Goal: Communication & Community: Answer question/provide support

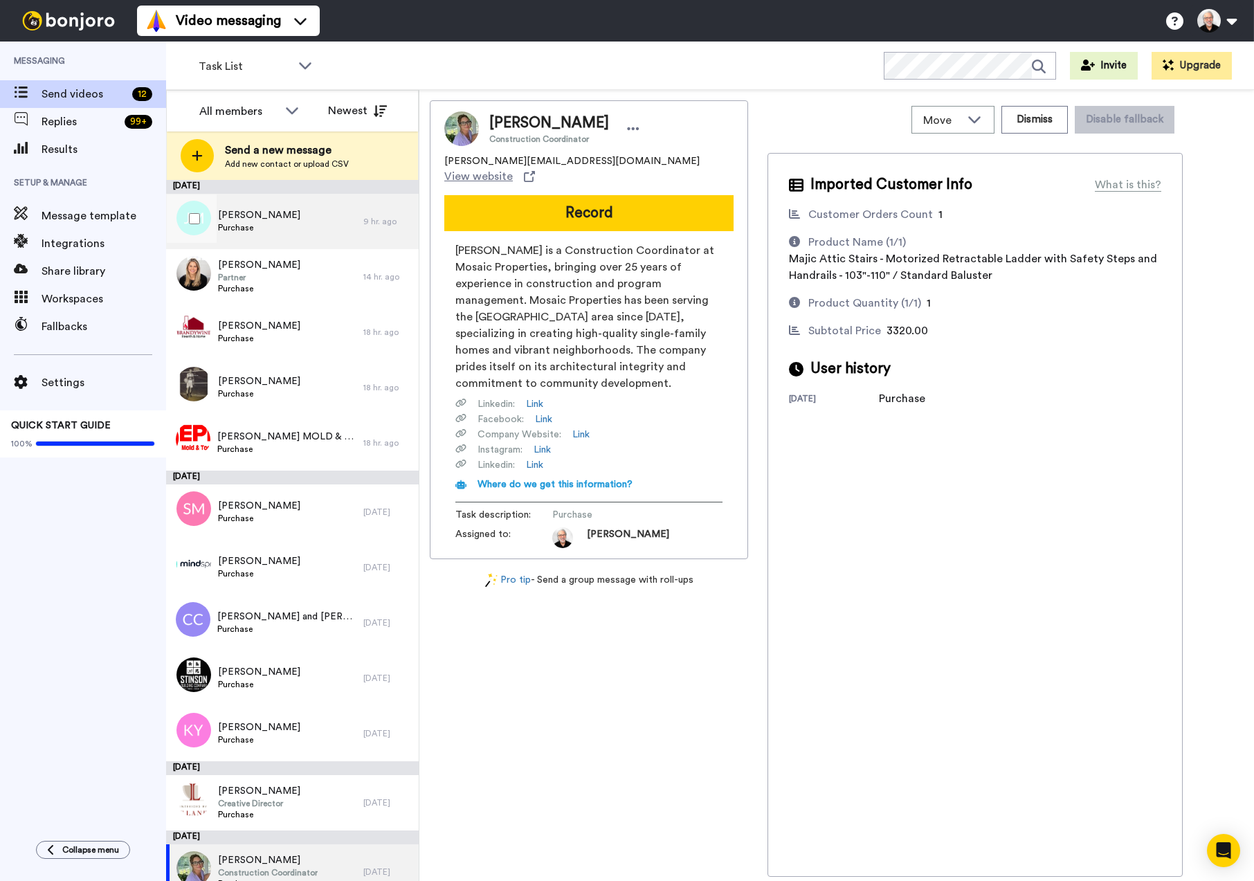
click at [242, 220] on span "Justin Myers" at bounding box center [259, 215] width 82 height 14
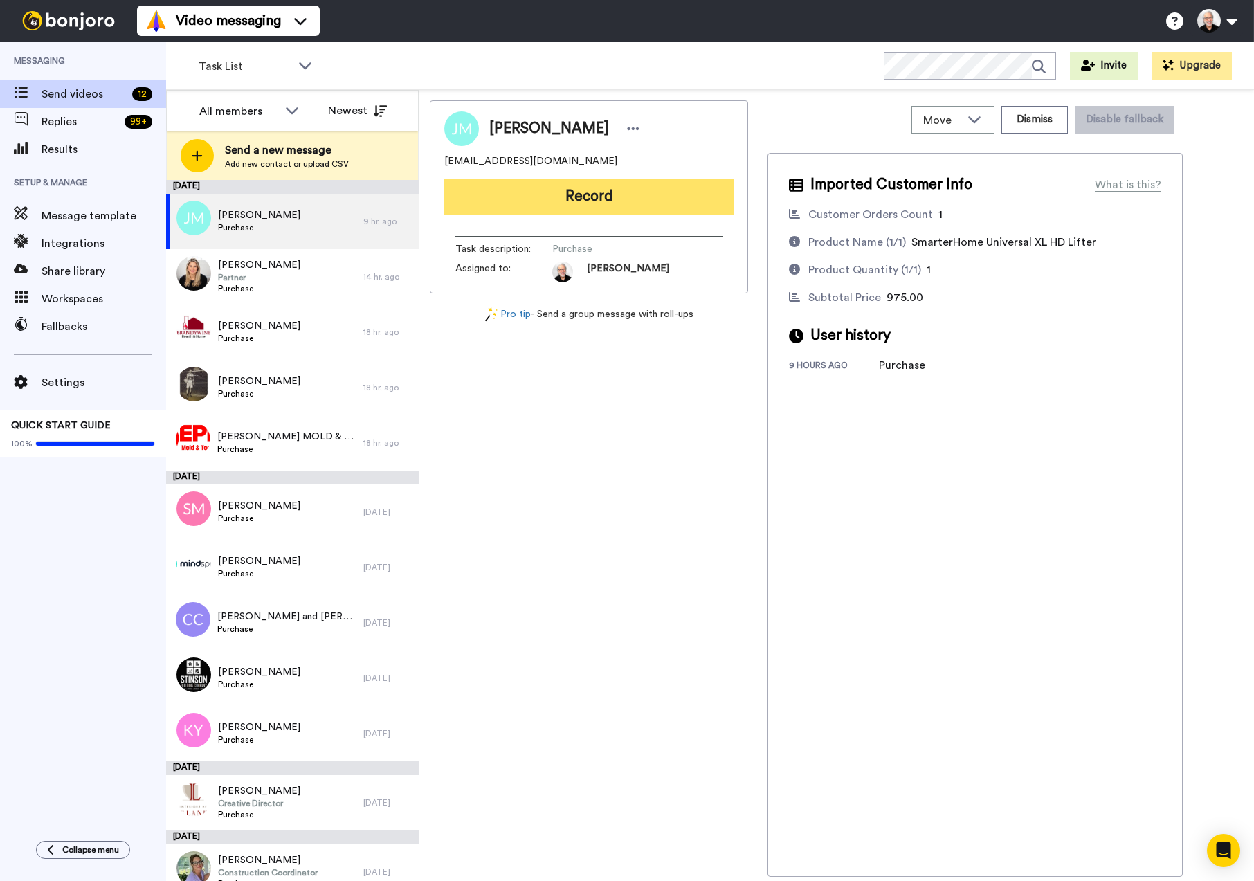
click at [588, 197] on button "Record" at bounding box center [588, 197] width 289 height 36
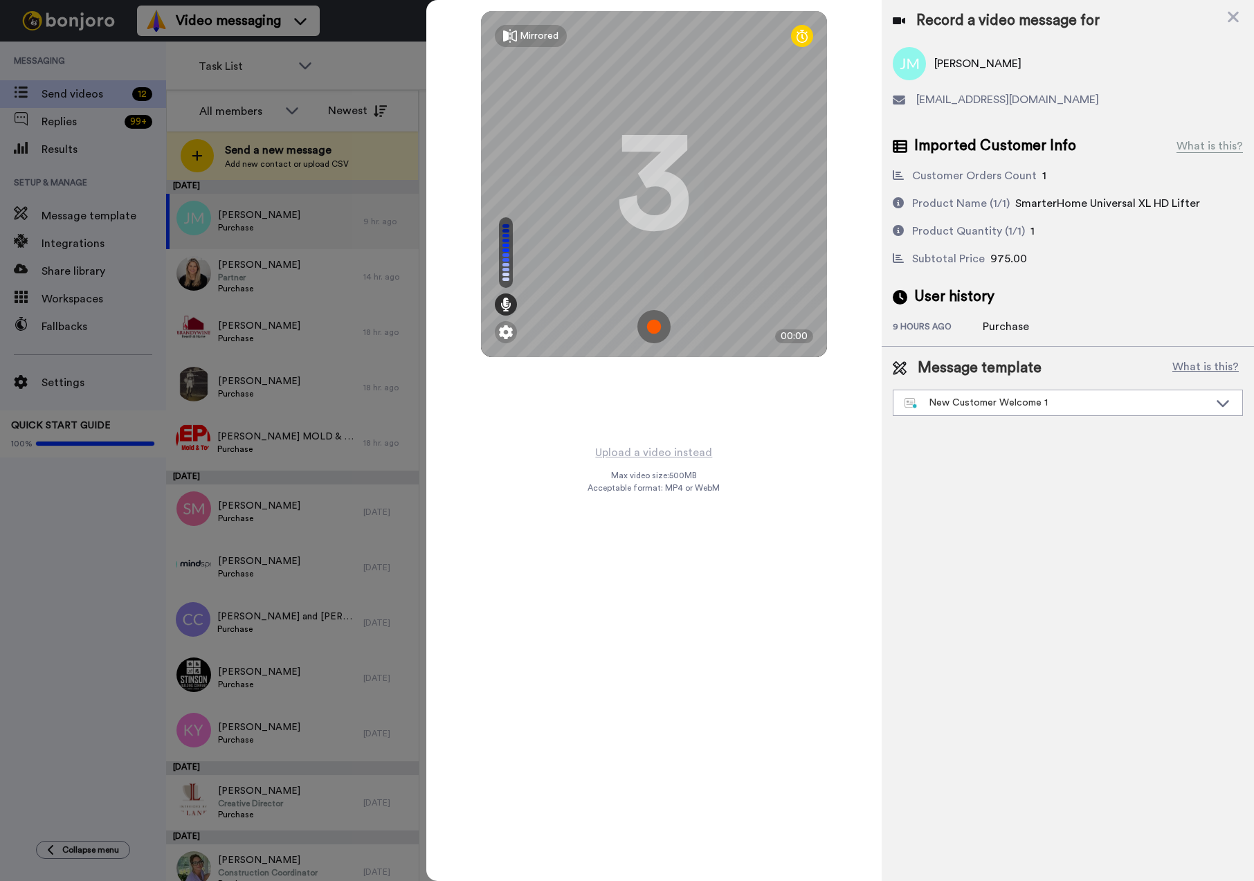
click at [656, 327] on img at bounding box center [653, 326] width 33 height 33
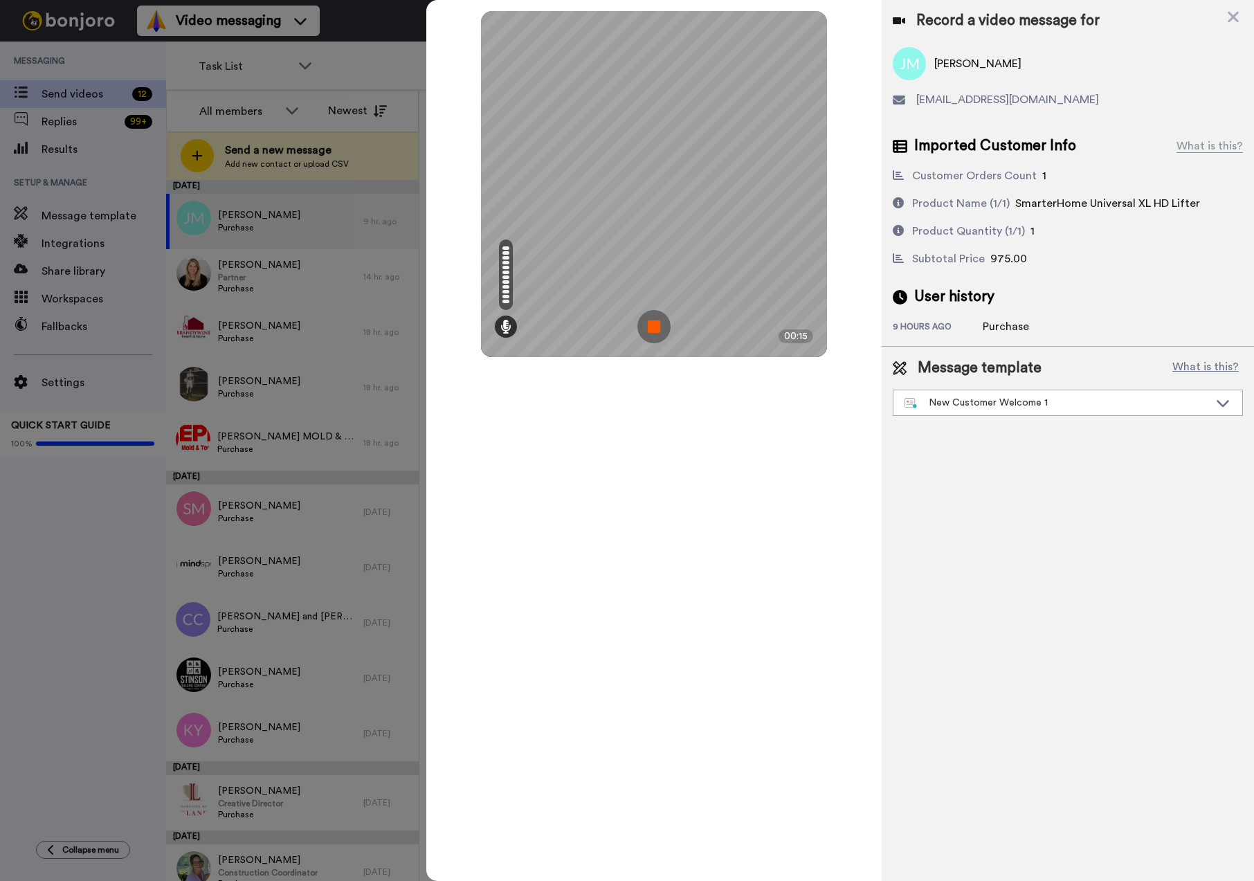
click at [657, 328] on img at bounding box center [653, 326] width 33 height 33
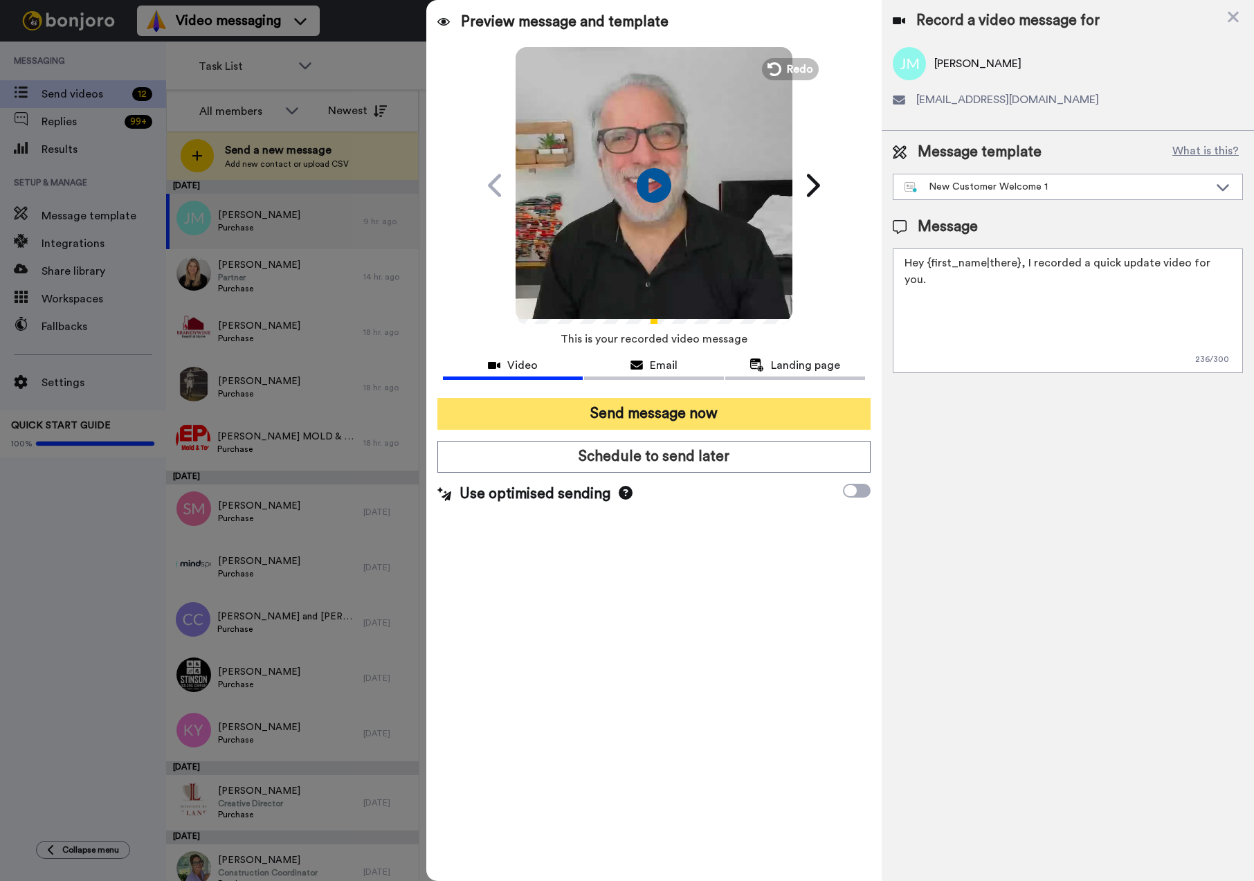
click at [636, 414] on button "Send message now" at bounding box center [653, 414] width 433 height 32
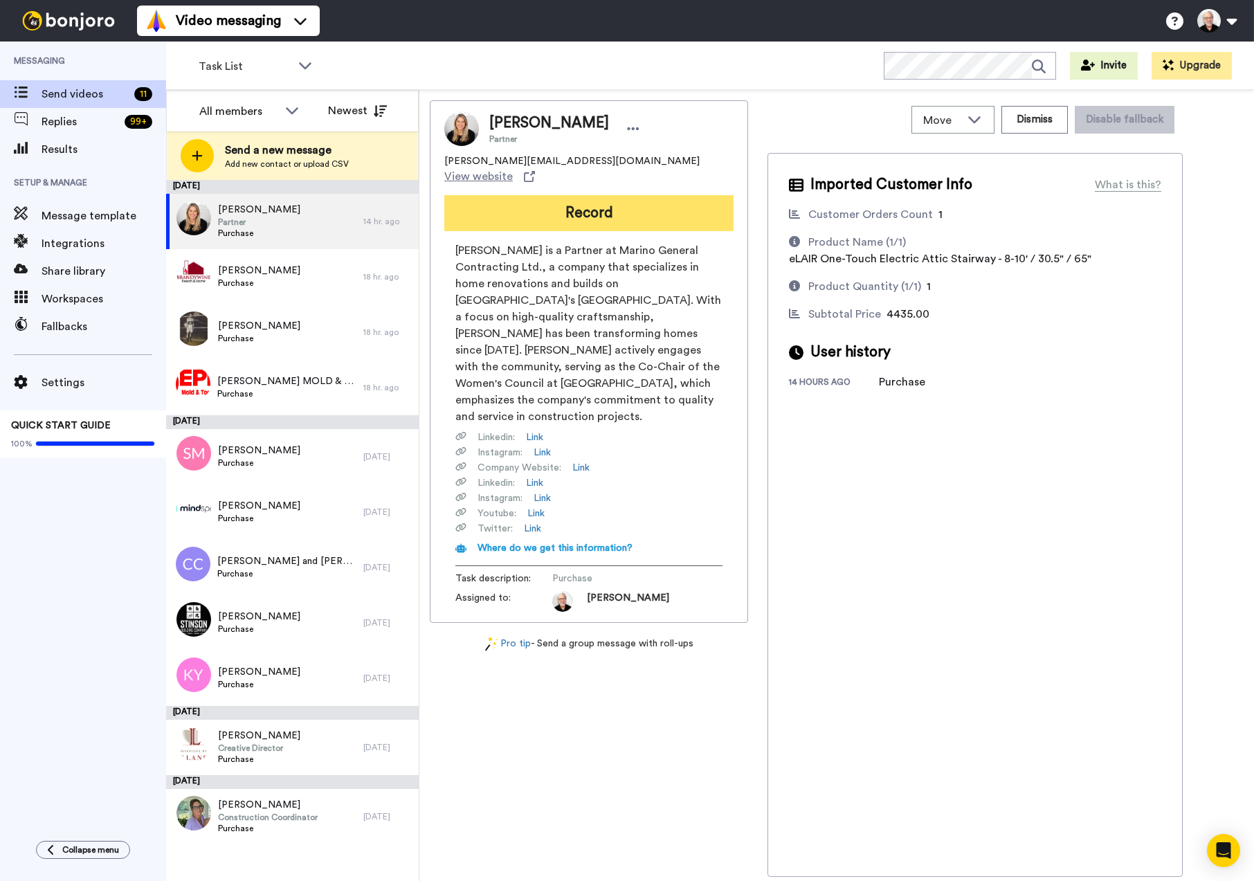
click at [620, 198] on button "Record" at bounding box center [588, 213] width 289 height 36
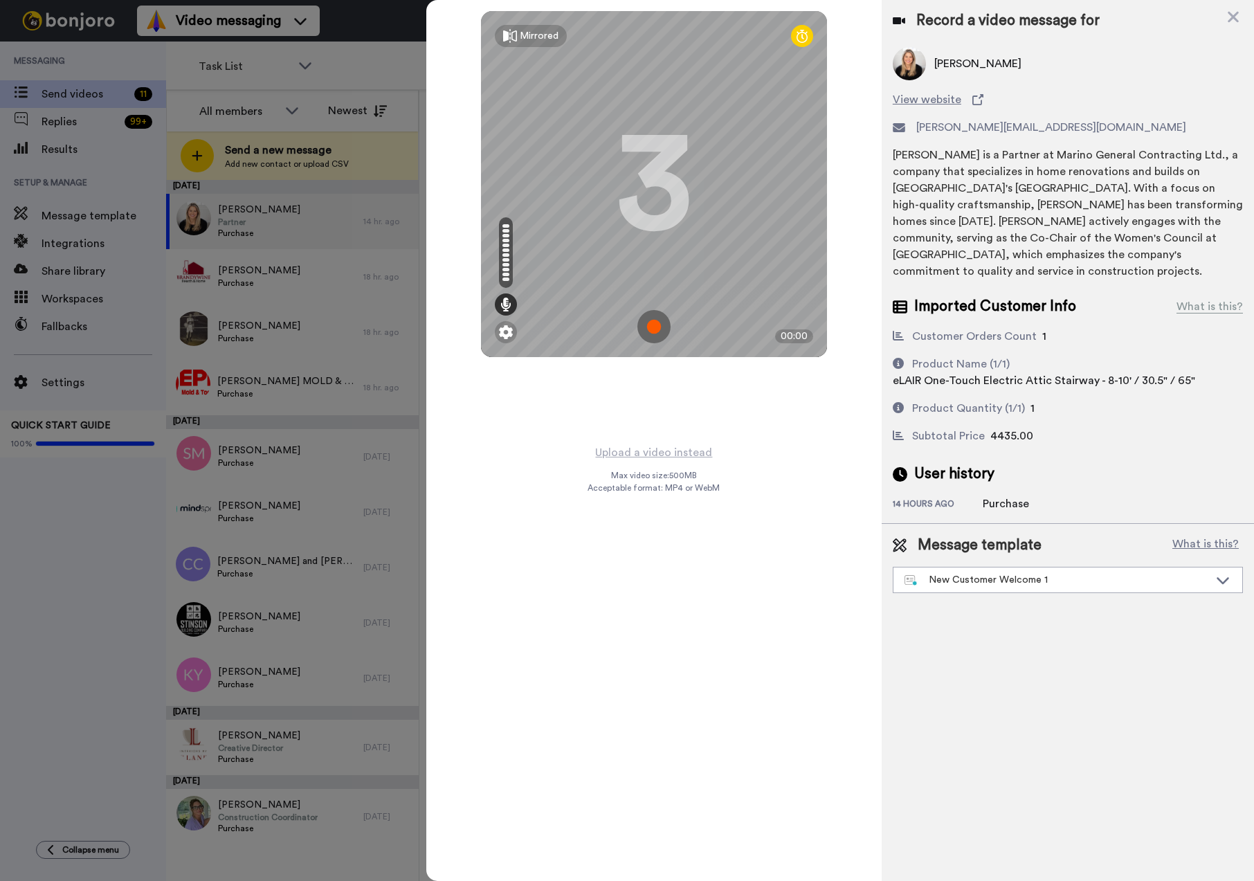
click at [654, 322] on img at bounding box center [653, 326] width 33 height 33
click at [662, 313] on img at bounding box center [653, 326] width 33 height 33
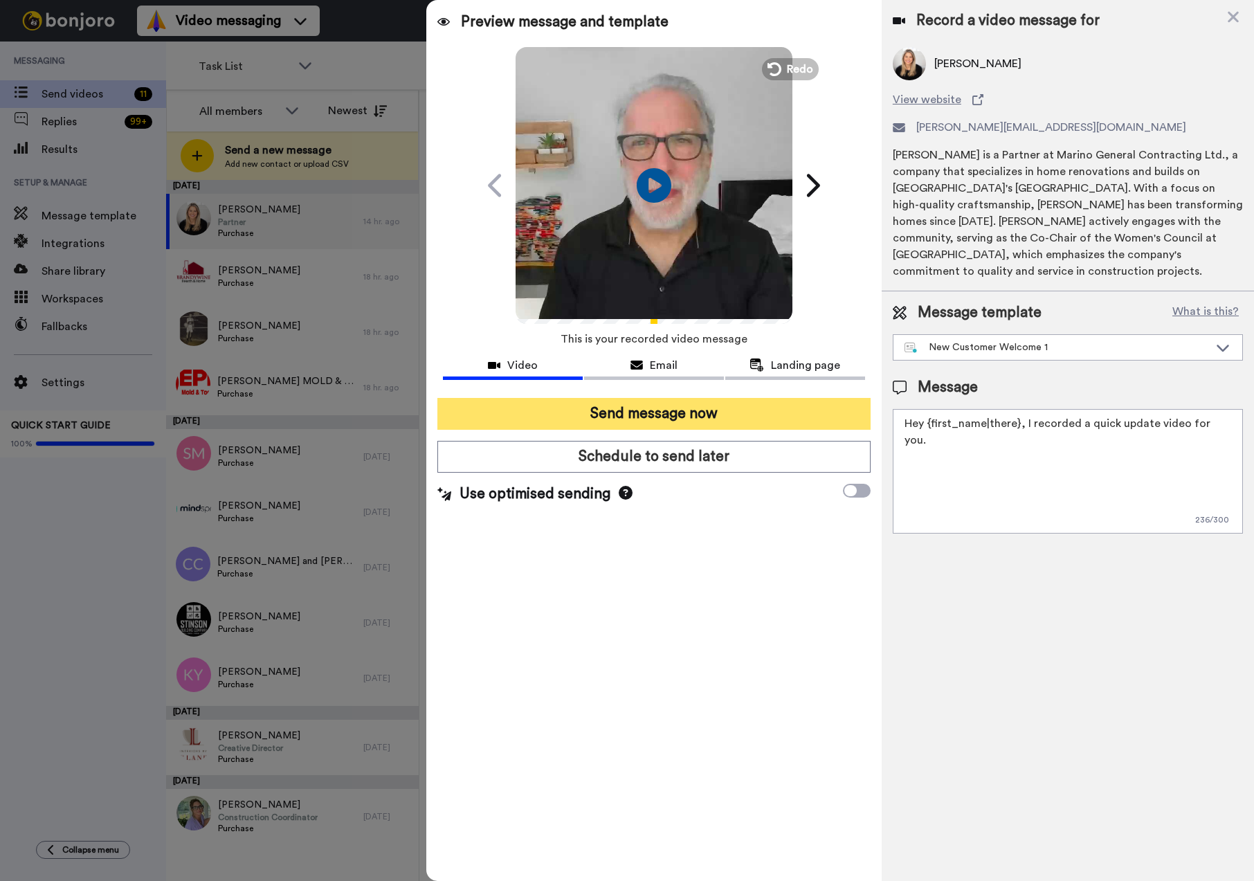
click at [652, 410] on button "Send message now" at bounding box center [653, 414] width 433 height 32
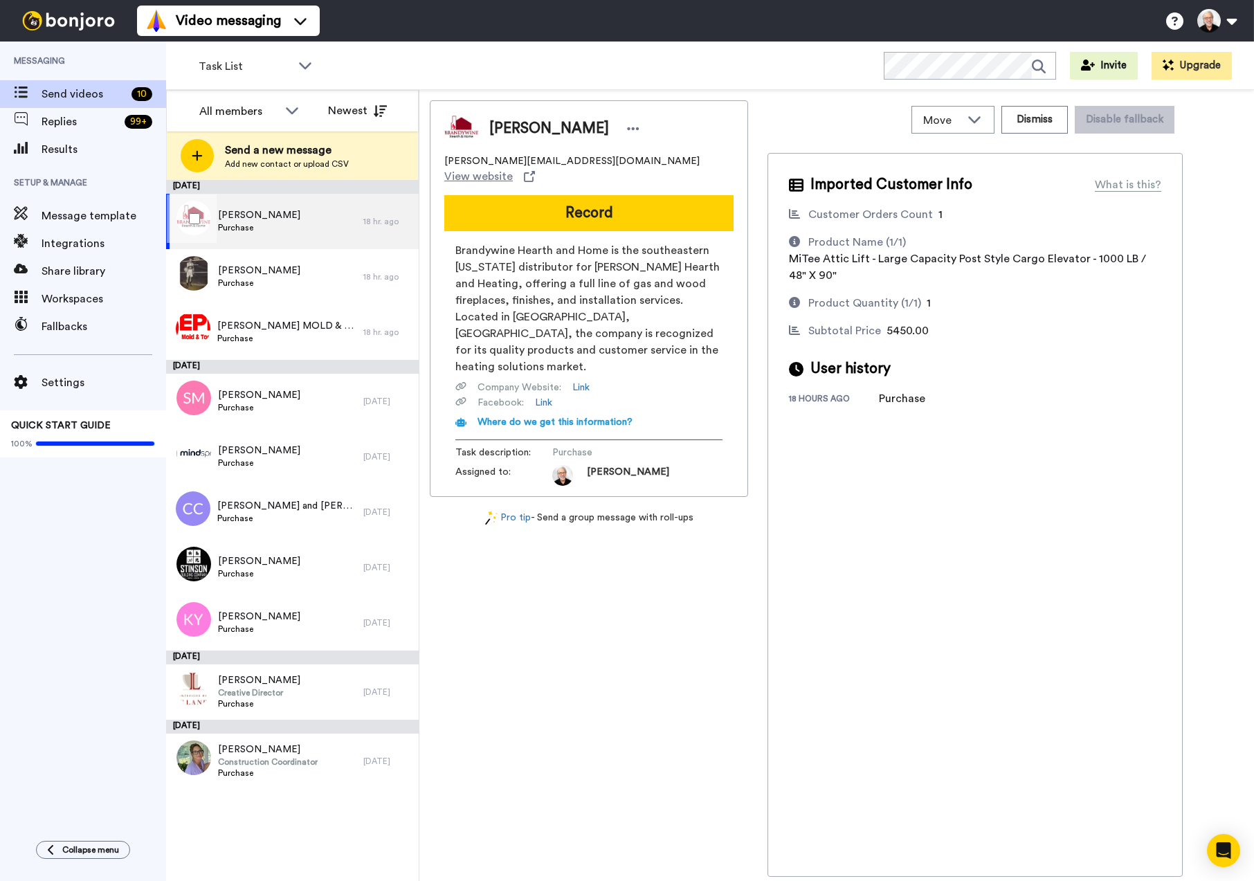
click at [242, 218] on span "James DiBenedetto" at bounding box center [259, 215] width 82 height 14
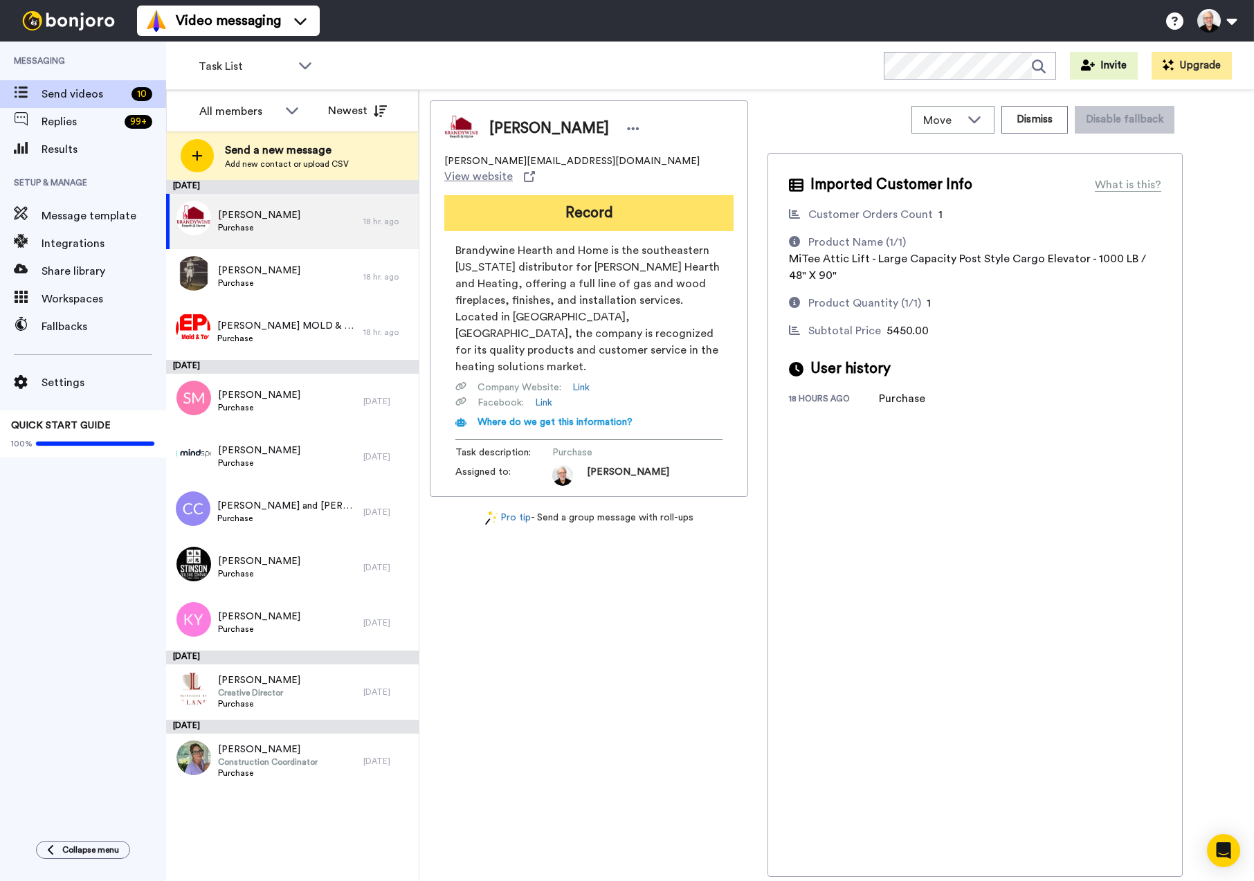
click at [580, 199] on button "Record" at bounding box center [588, 213] width 289 height 36
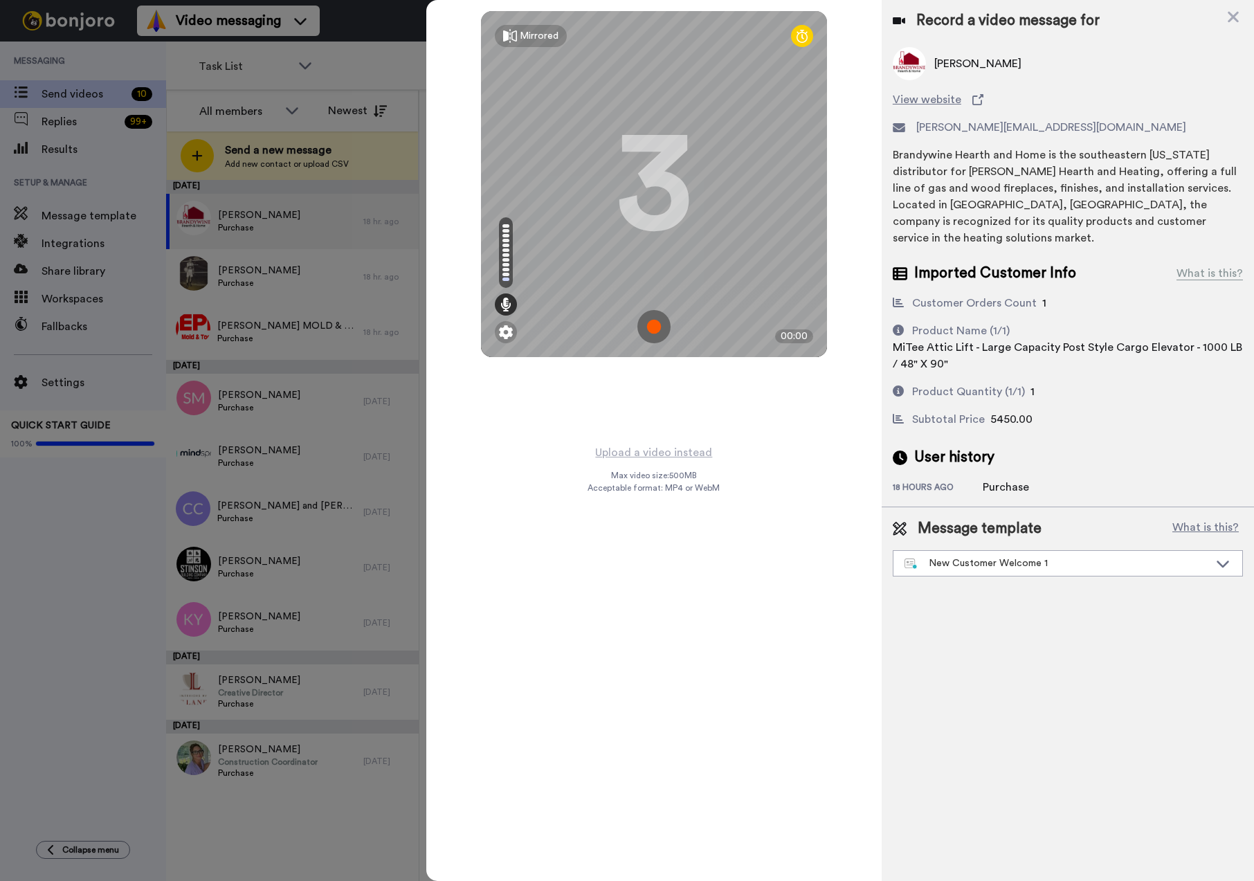
click at [657, 331] on img at bounding box center [653, 326] width 33 height 33
click at [661, 325] on img at bounding box center [653, 326] width 33 height 33
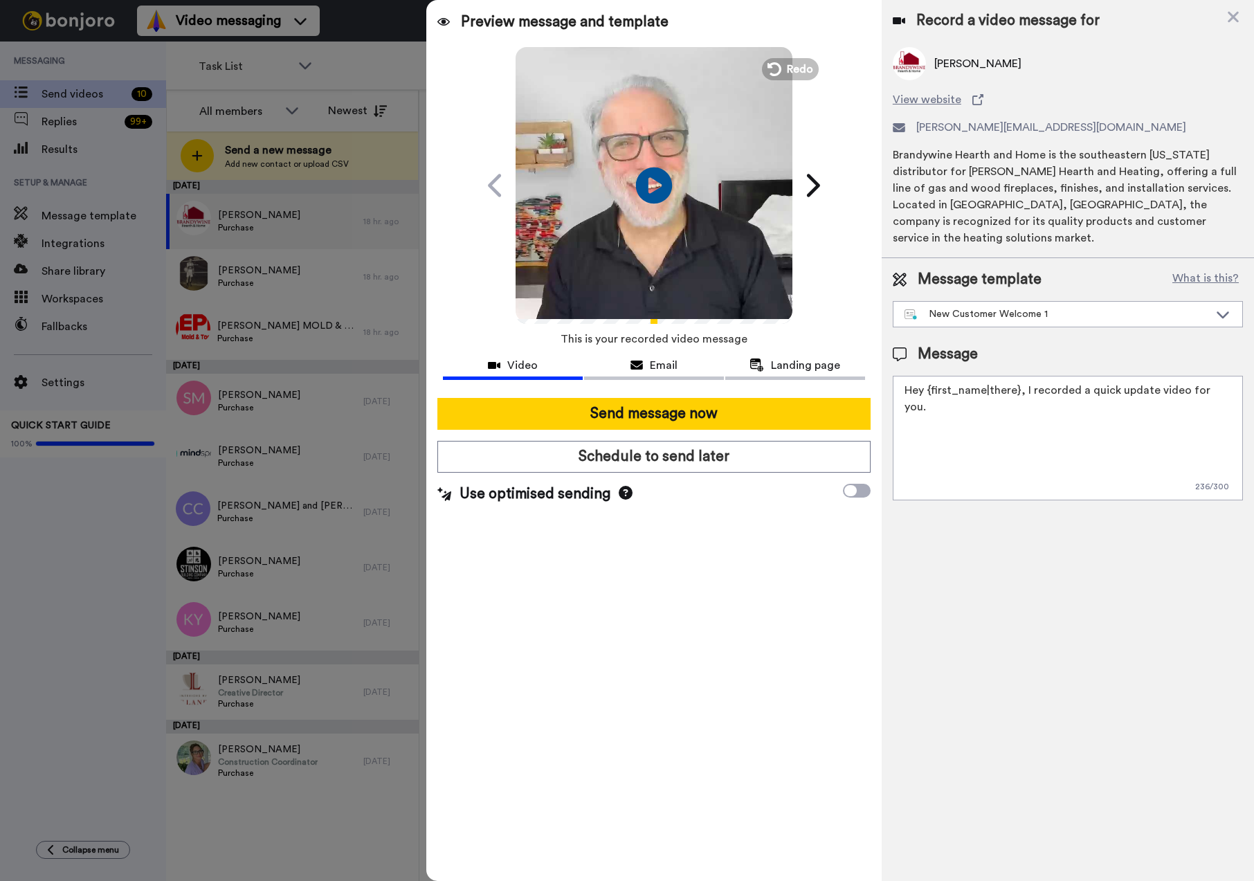
click at [653, 185] on icon "Play/Pause" at bounding box center [654, 185] width 37 height 66
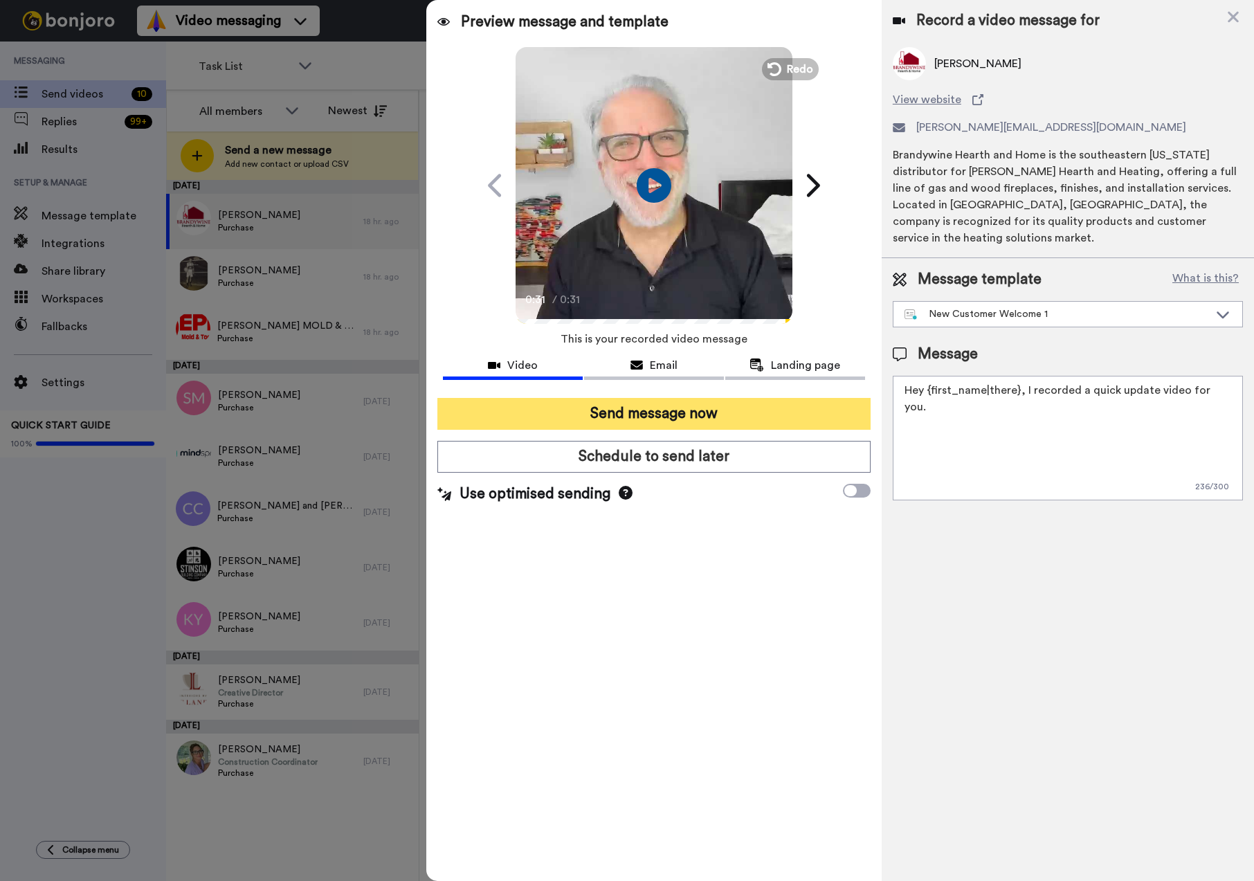
click at [656, 415] on button "Send message now" at bounding box center [653, 414] width 433 height 32
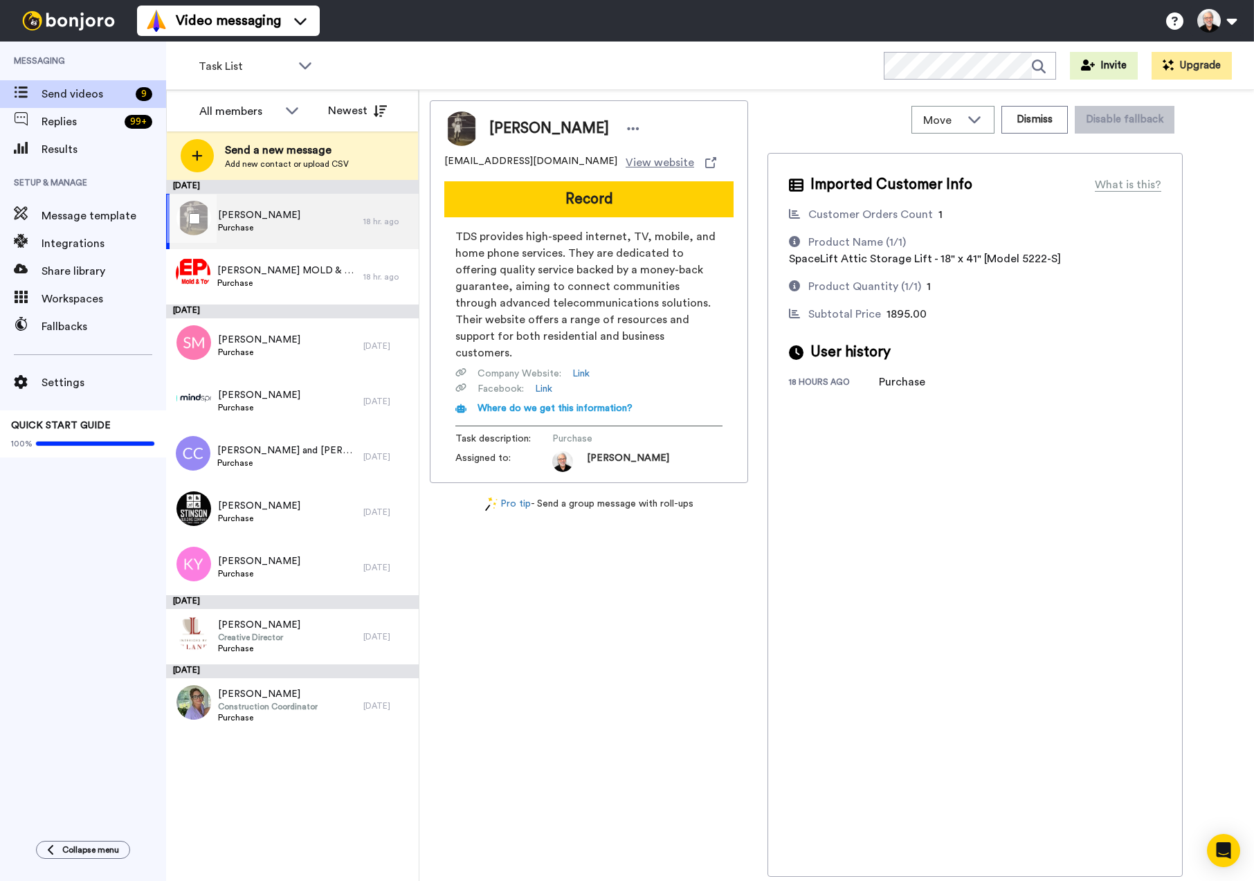
click at [285, 224] on div "Ricky Bullock Purchase" at bounding box center [264, 221] width 197 height 55
click at [301, 220] on div "Ricky Bullock Purchase" at bounding box center [264, 221] width 197 height 55
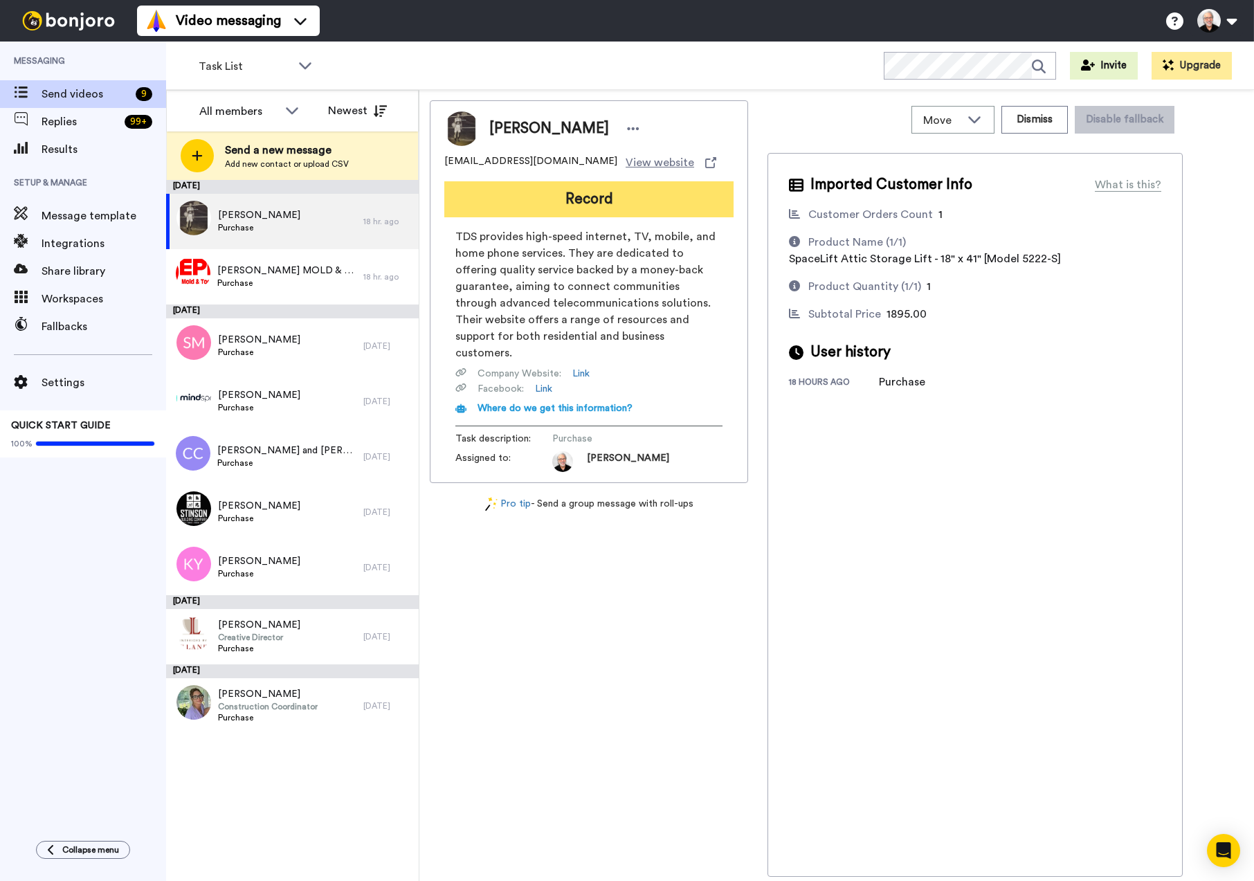
click at [604, 196] on button "Record" at bounding box center [588, 199] width 289 height 36
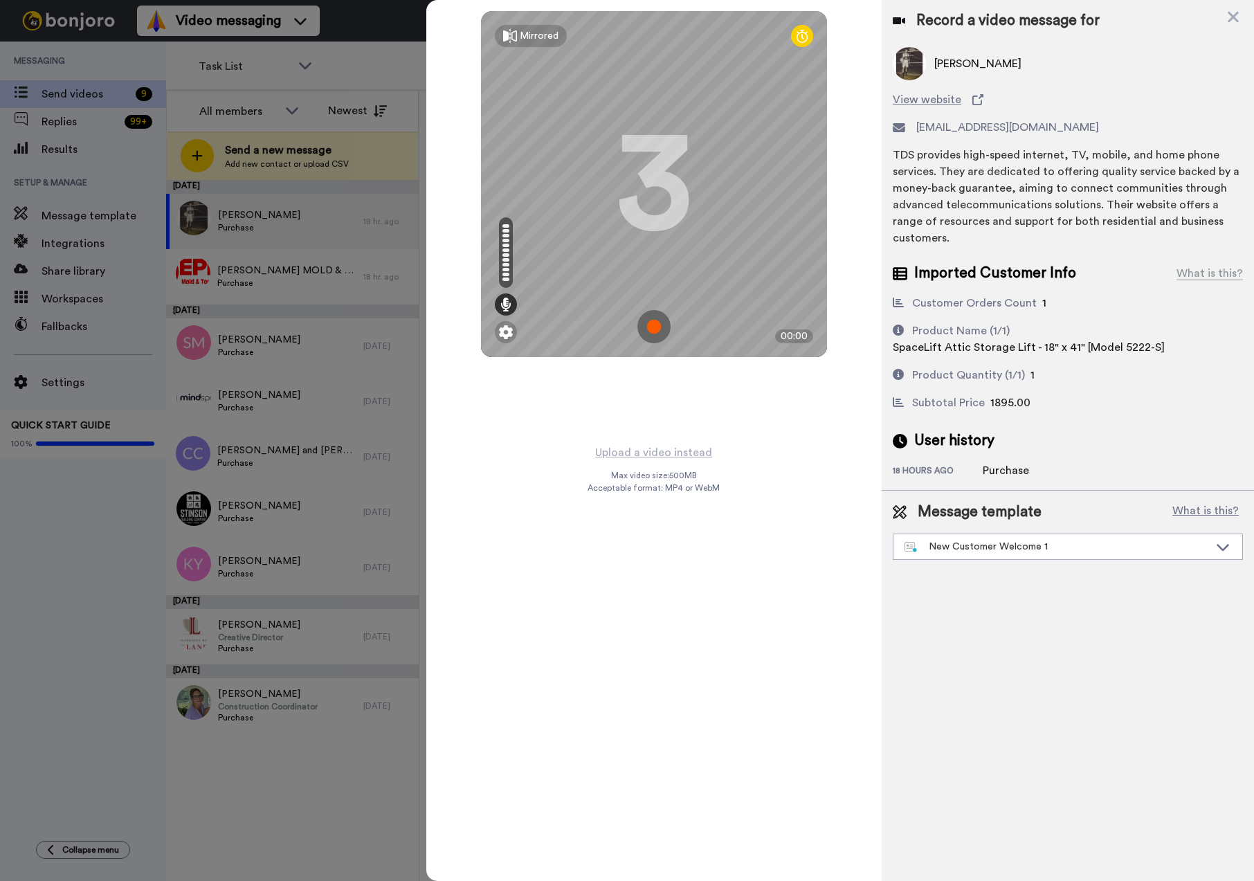
click at [648, 329] on img at bounding box center [653, 326] width 33 height 33
click at [649, 321] on img at bounding box center [653, 326] width 33 height 33
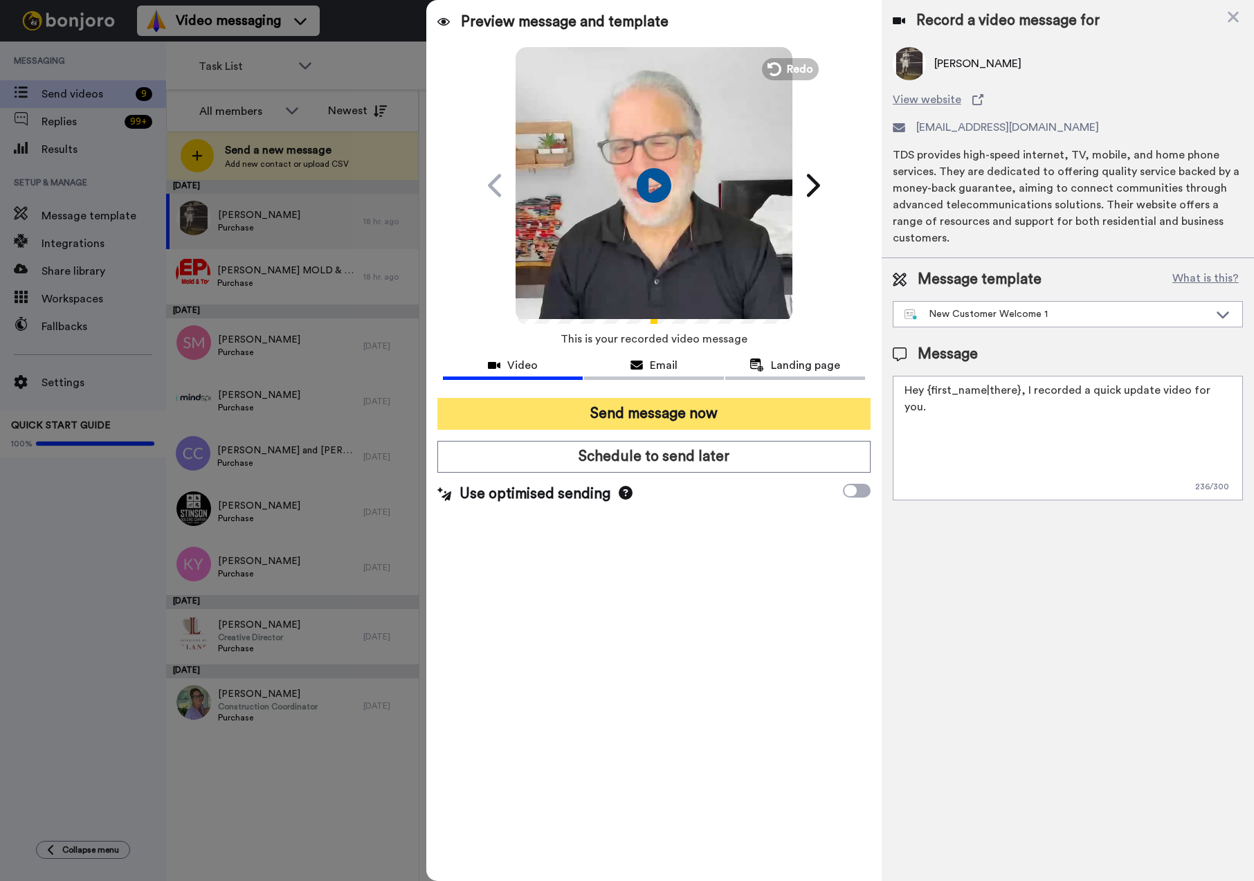
click at [673, 412] on button "Send message now" at bounding box center [653, 414] width 433 height 32
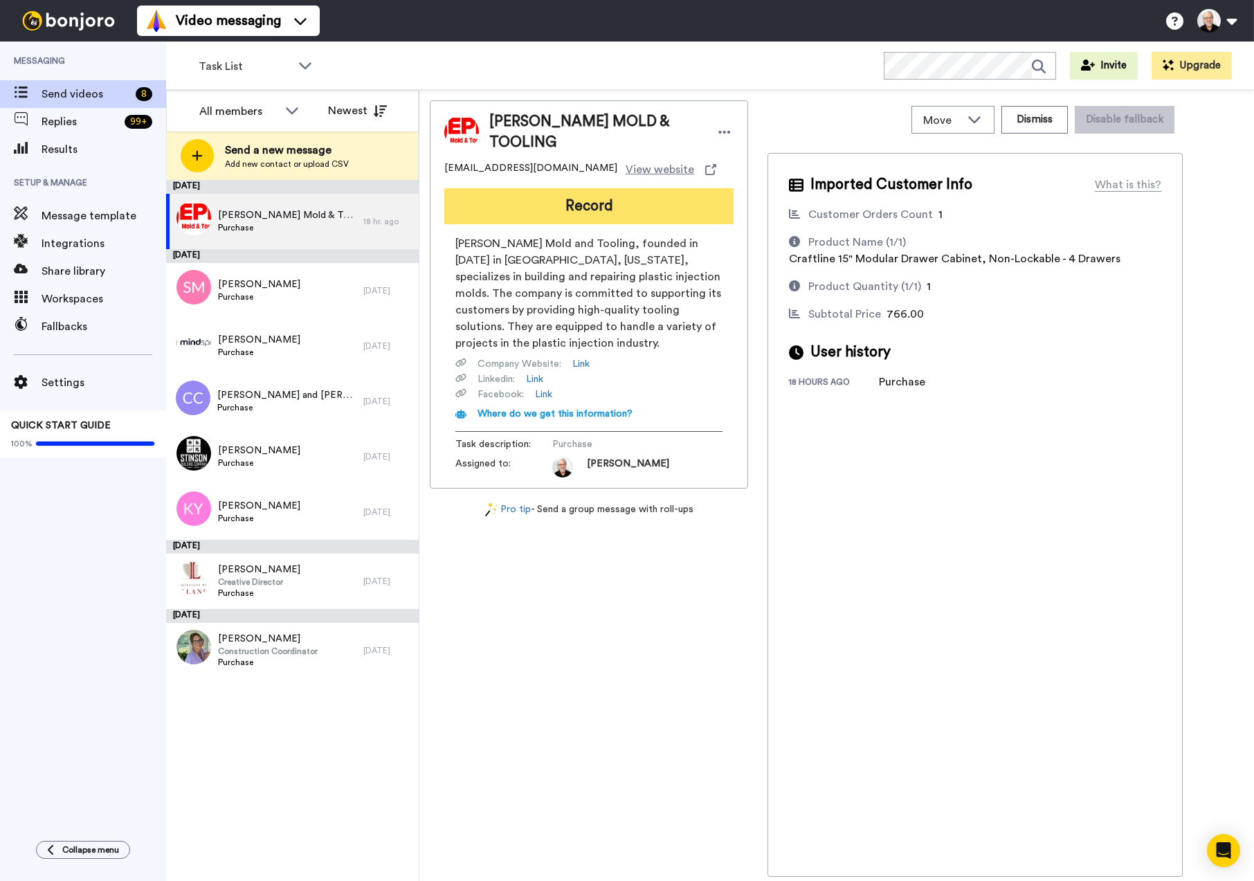
click at [591, 199] on button "Record" at bounding box center [588, 206] width 289 height 36
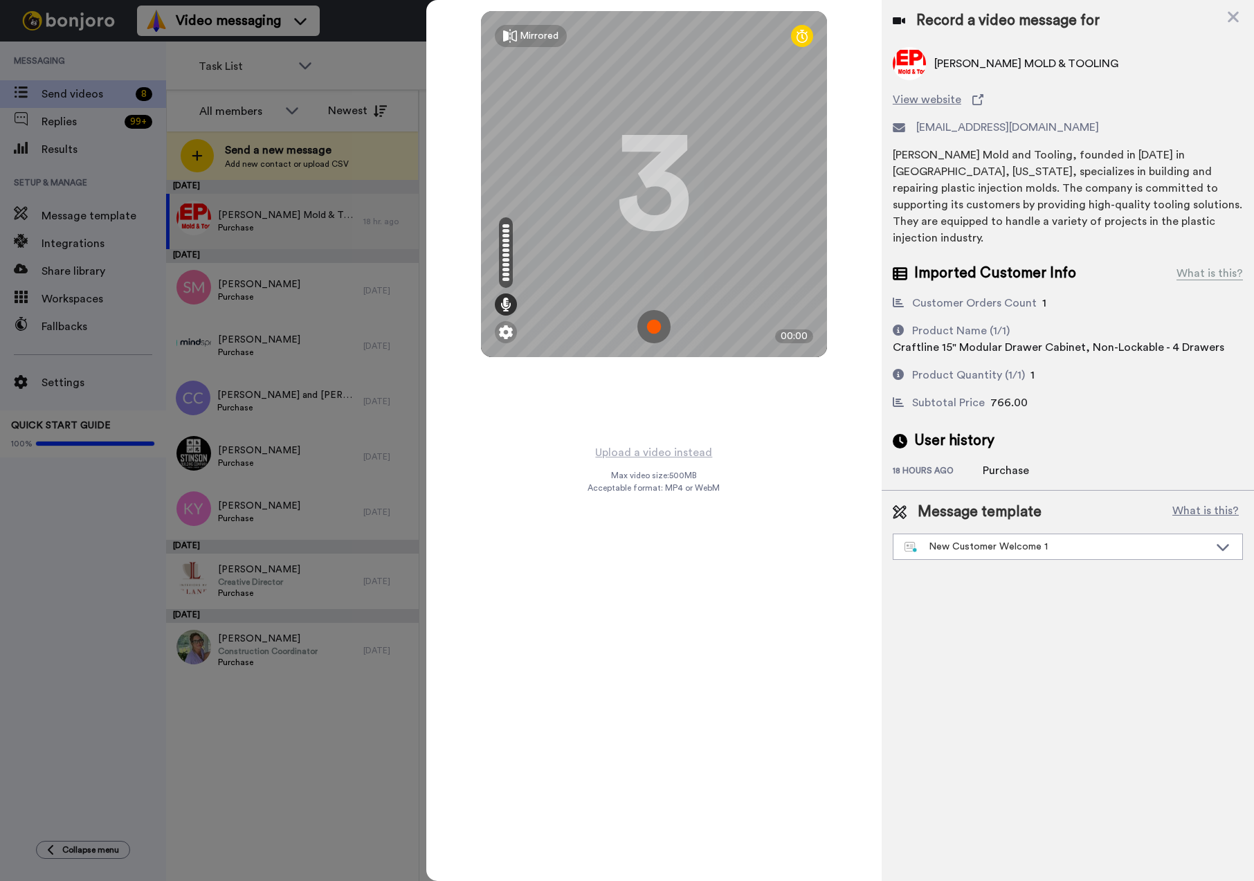
click at [651, 323] on img at bounding box center [653, 326] width 33 height 33
click at [662, 325] on img at bounding box center [653, 326] width 33 height 33
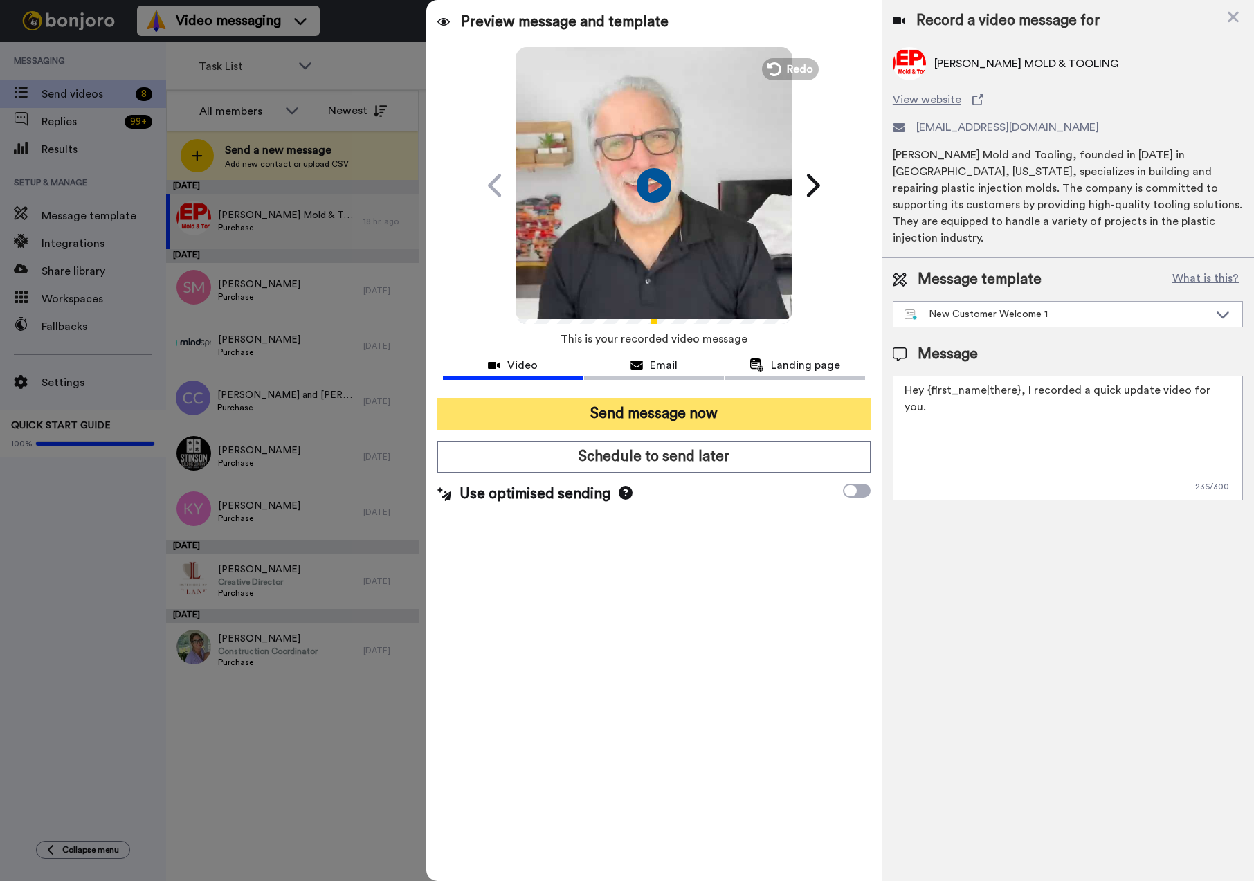
click at [666, 419] on button "Send message now" at bounding box center [653, 414] width 433 height 32
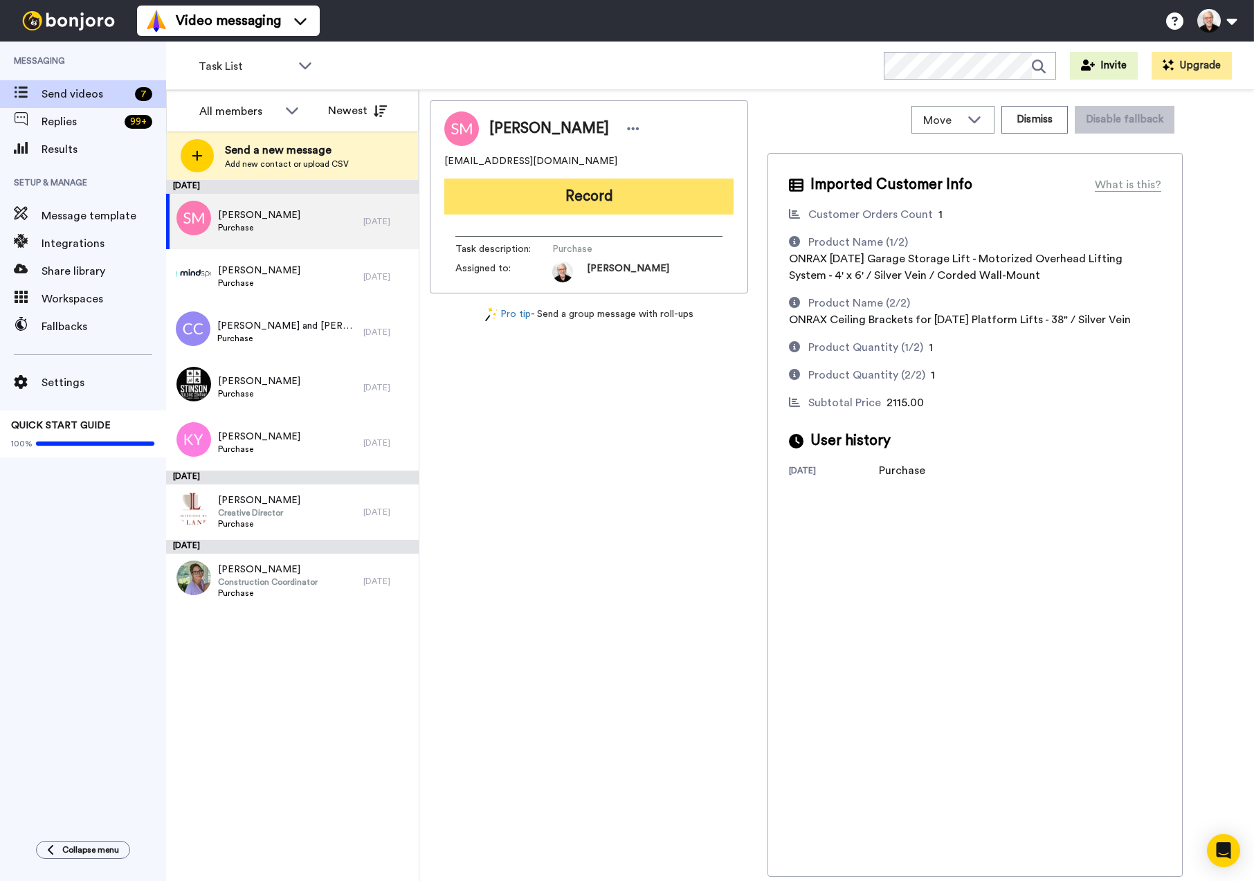
click at [581, 194] on button "Record" at bounding box center [588, 197] width 289 height 36
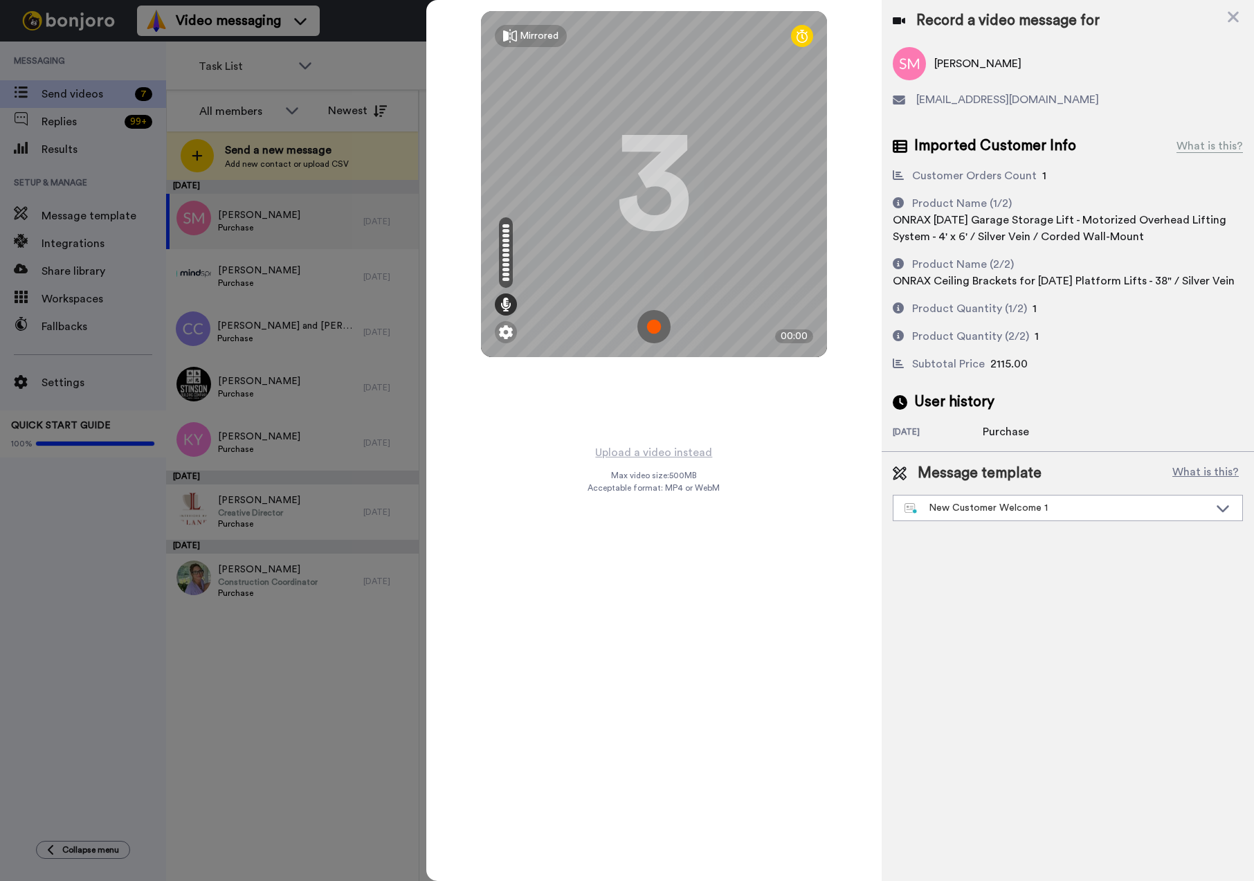
click at [651, 326] on img at bounding box center [653, 326] width 33 height 33
click at [650, 332] on img at bounding box center [653, 326] width 33 height 33
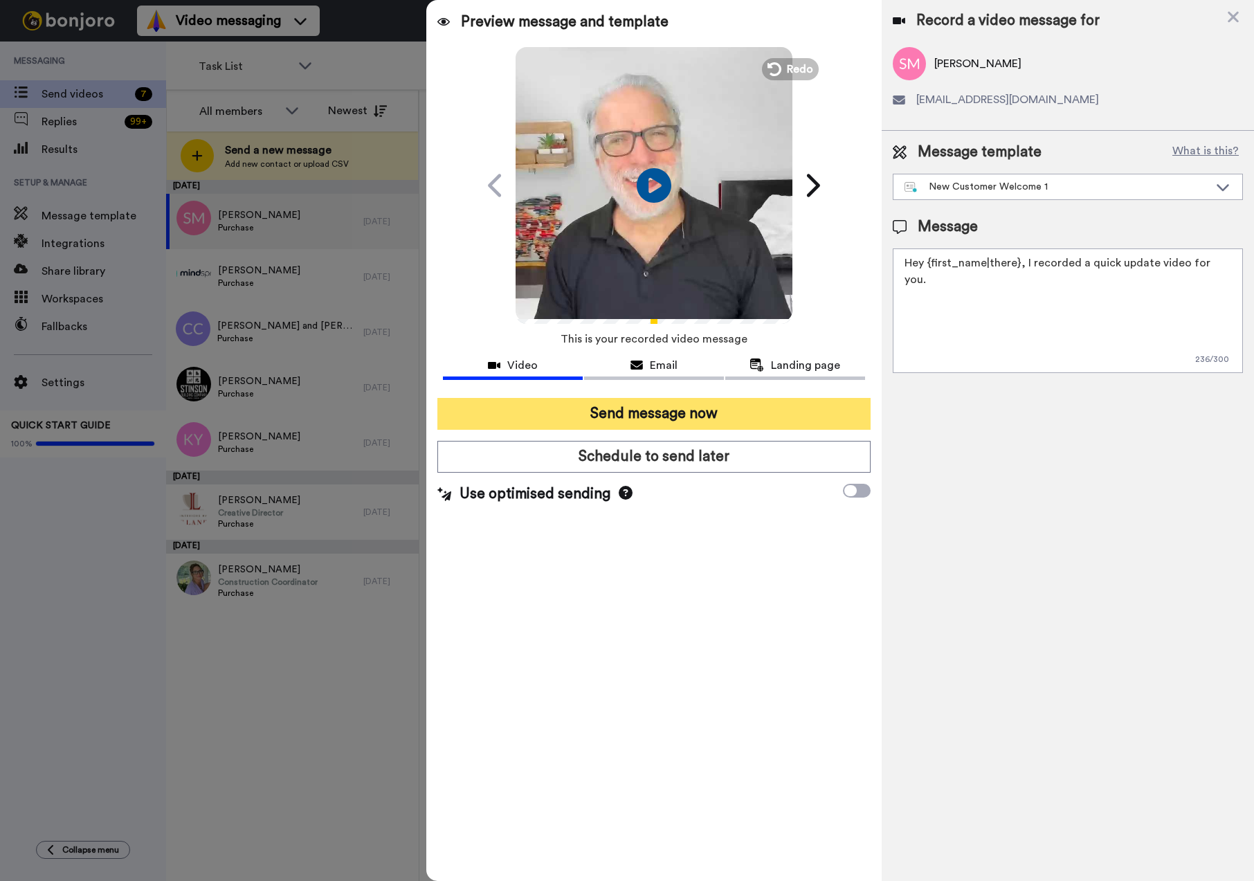
click at [644, 417] on button "Send message now" at bounding box center [653, 414] width 433 height 32
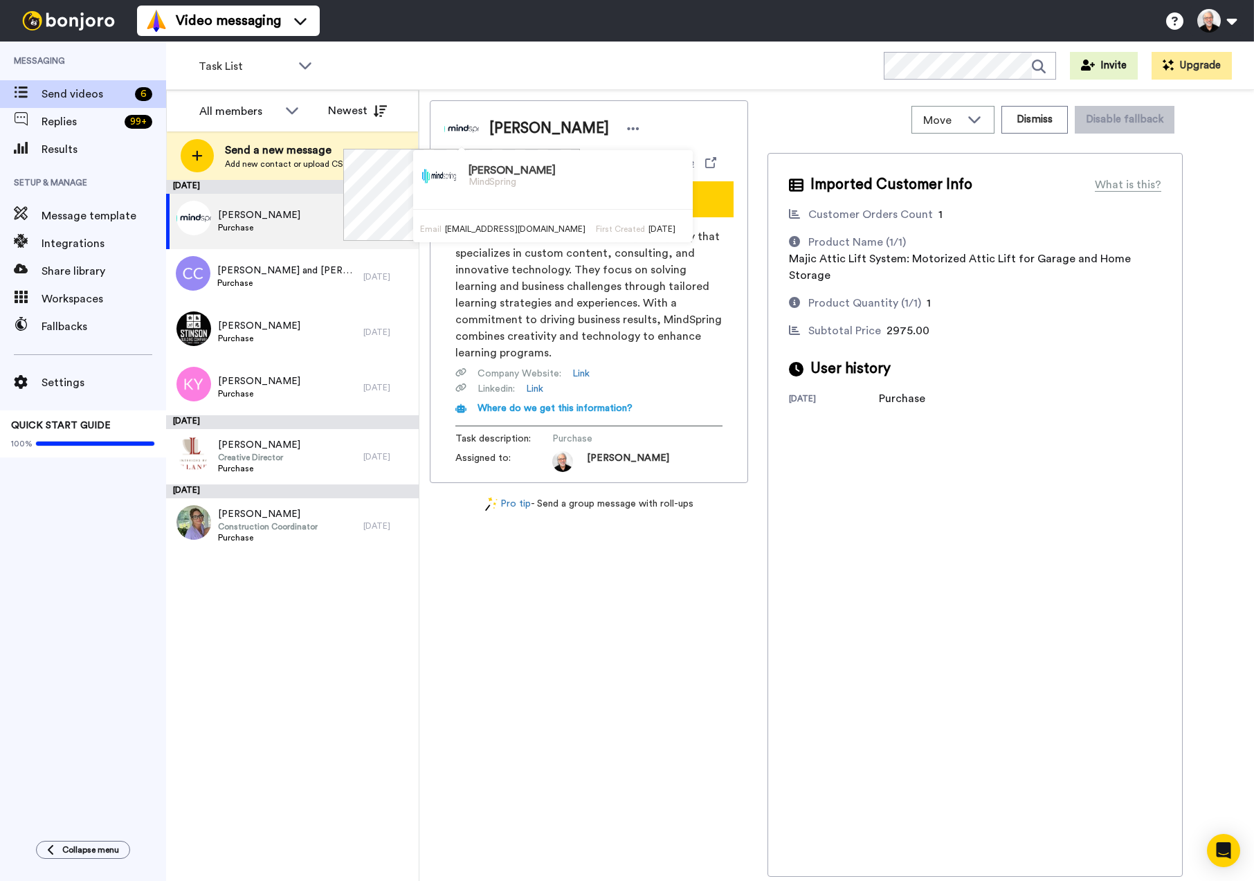
click at [563, 191] on div "[PERSON_NAME] MindSpring" at bounding box center [553, 176] width 280 height 38
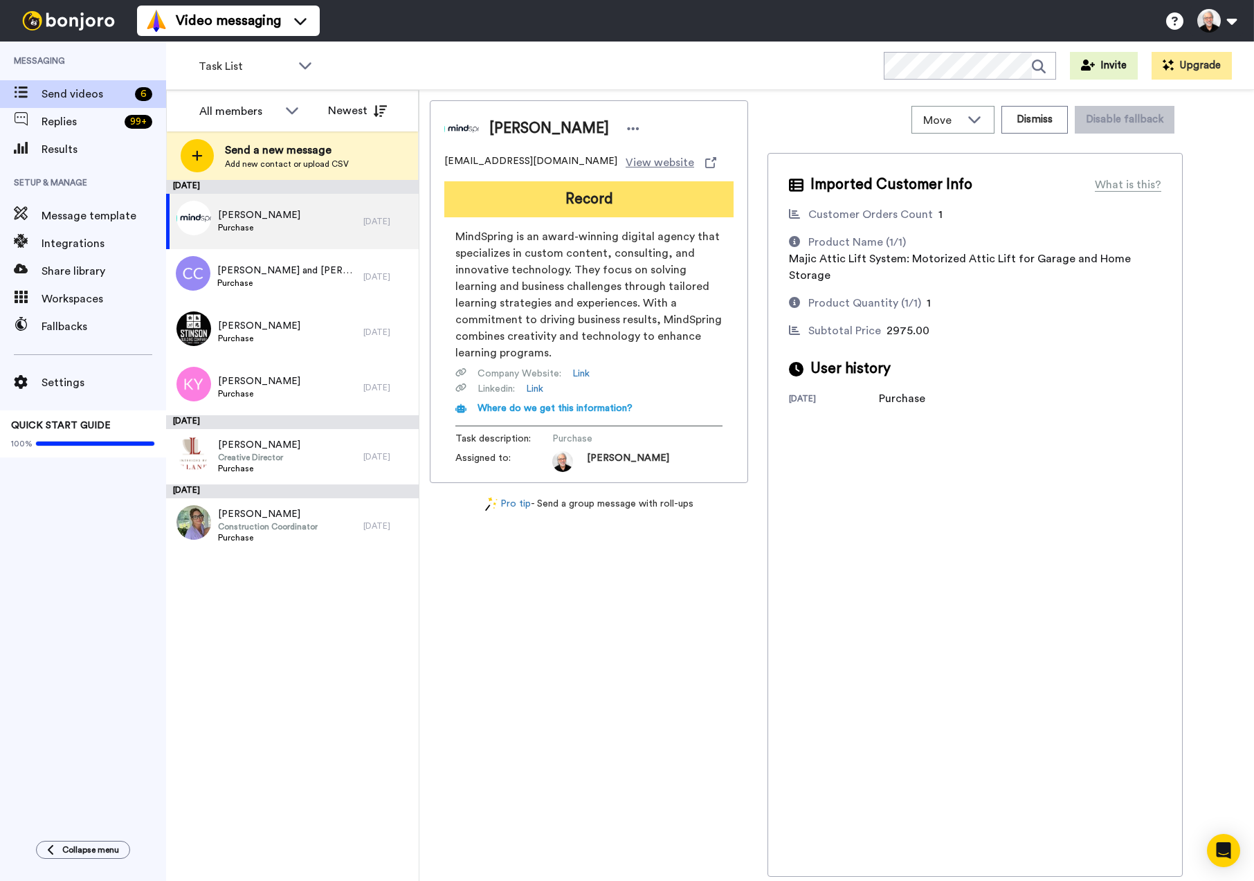
click at [695, 201] on button "Record" at bounding box center [588, 199] width 289 height 36
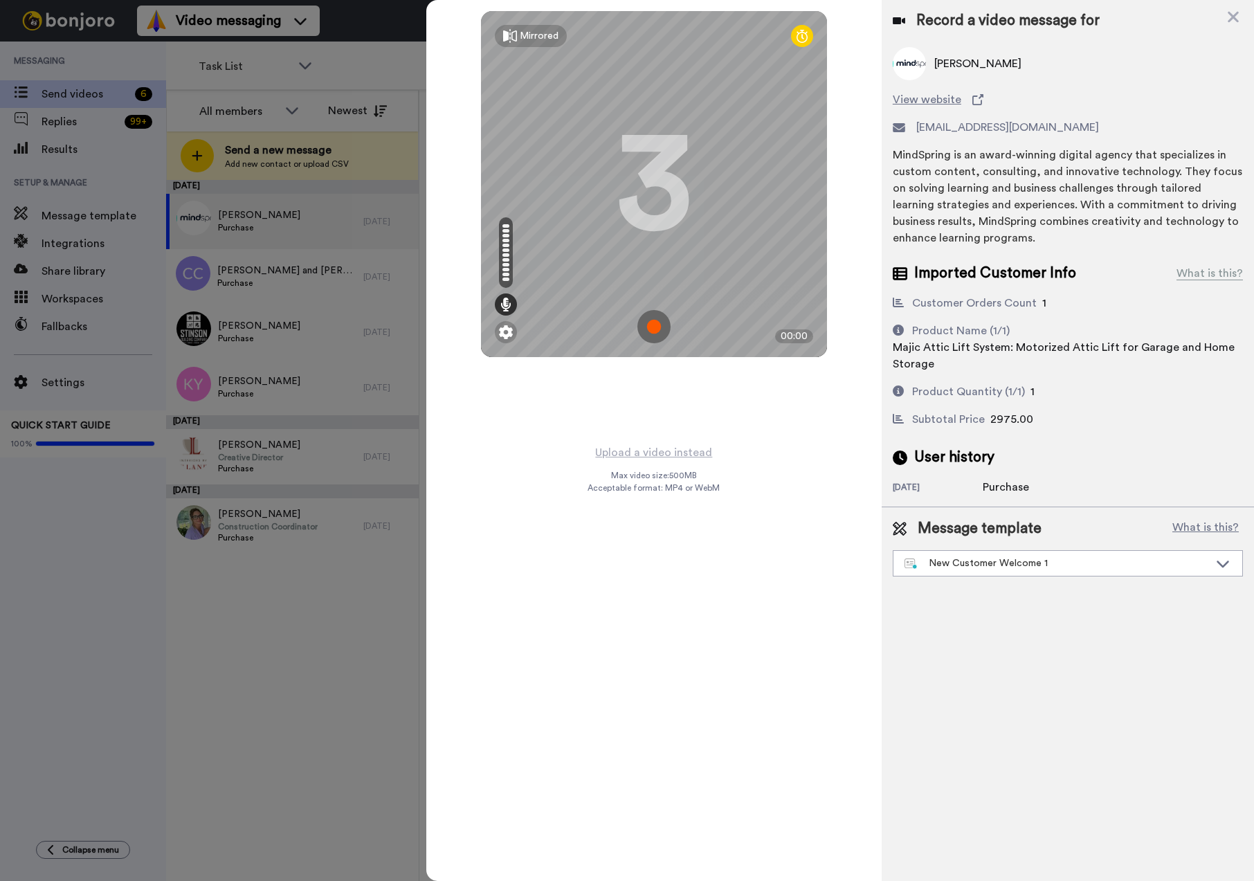
click at [653, 326] on img at bounding box center [653, 326] width 33 height 33
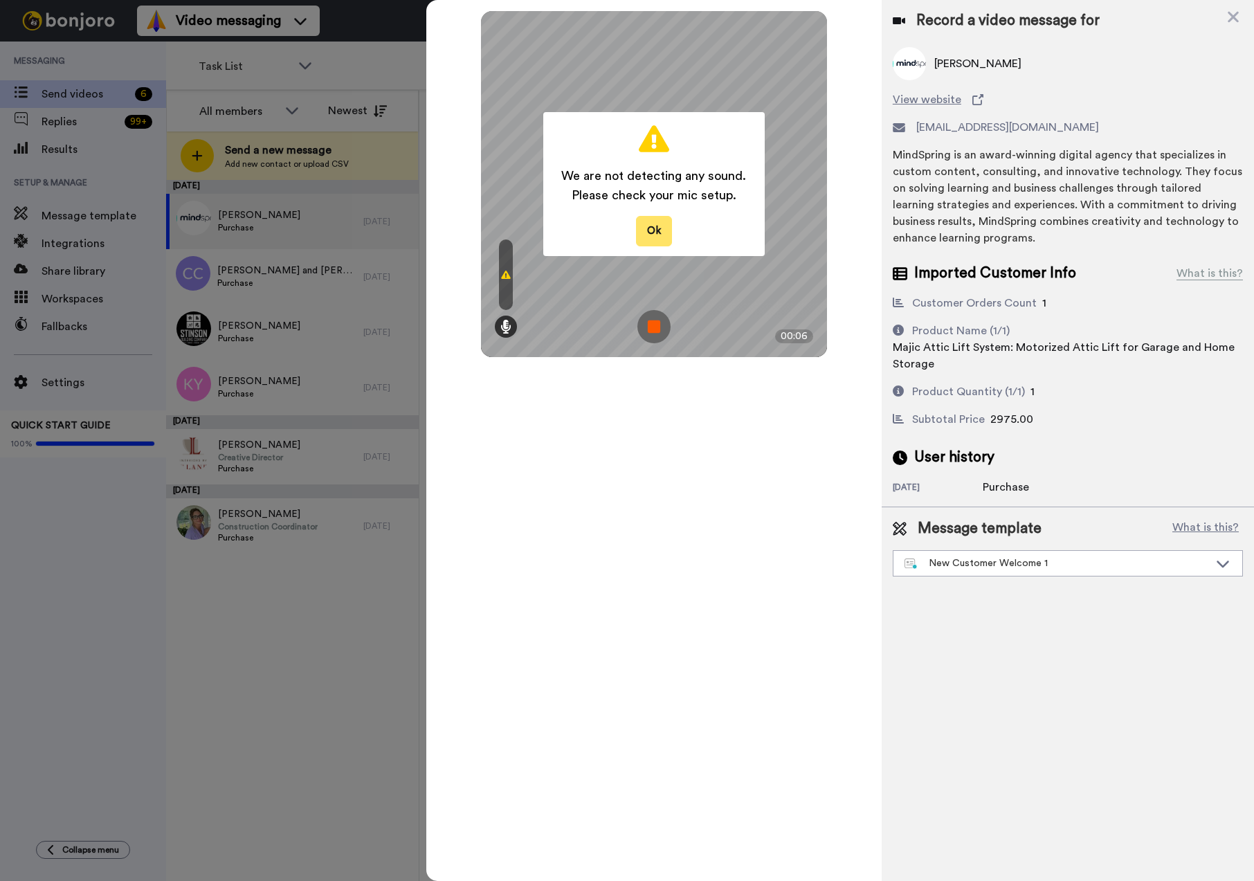
click at [650, 226] on button "Ok" at bounding box center [654, 231] width 36 height 30
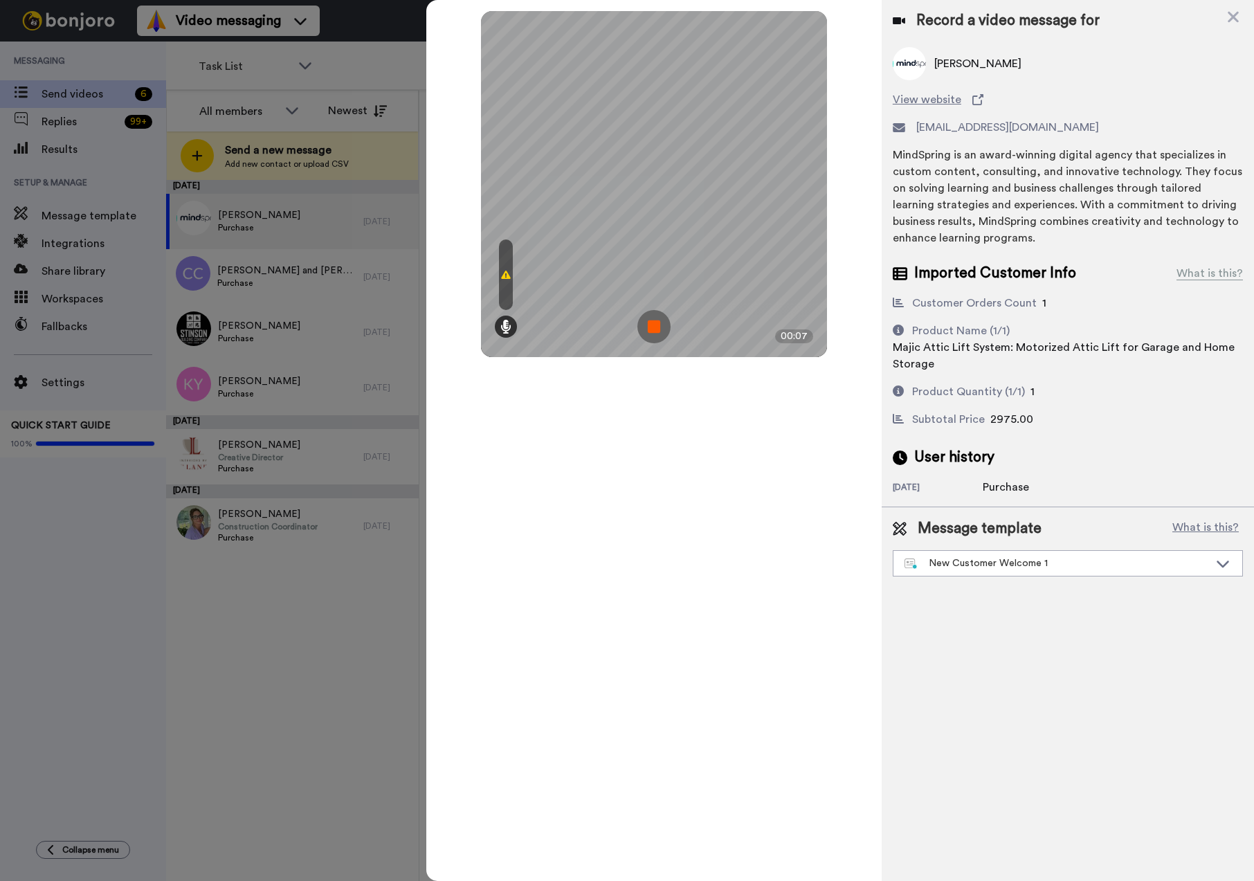
click at [657, 326] on img at bounding box center [653, 326] width 33 height 33
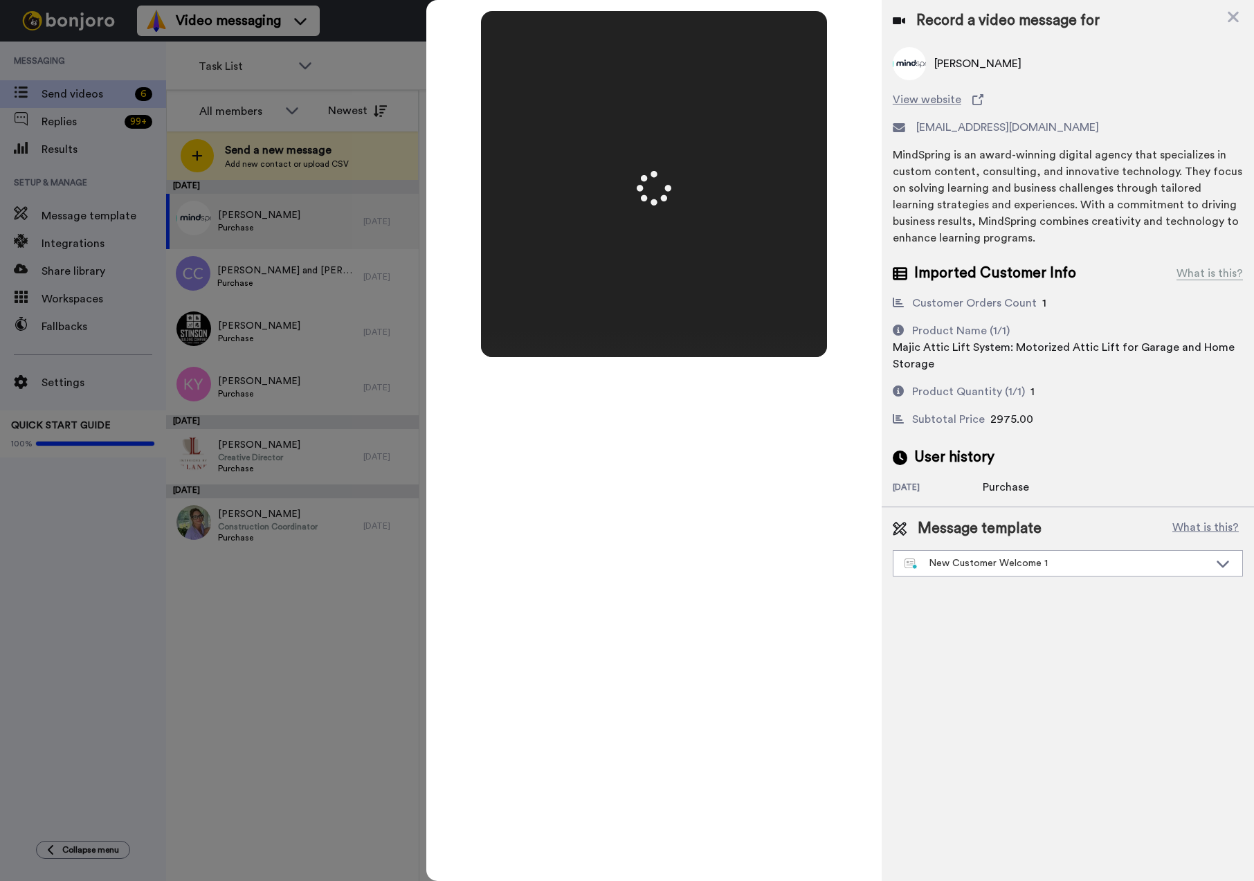
click at [662, 576] on div "Mirrored Redo 3 00:08" at bounding box center [653, 440] width 455 height 881
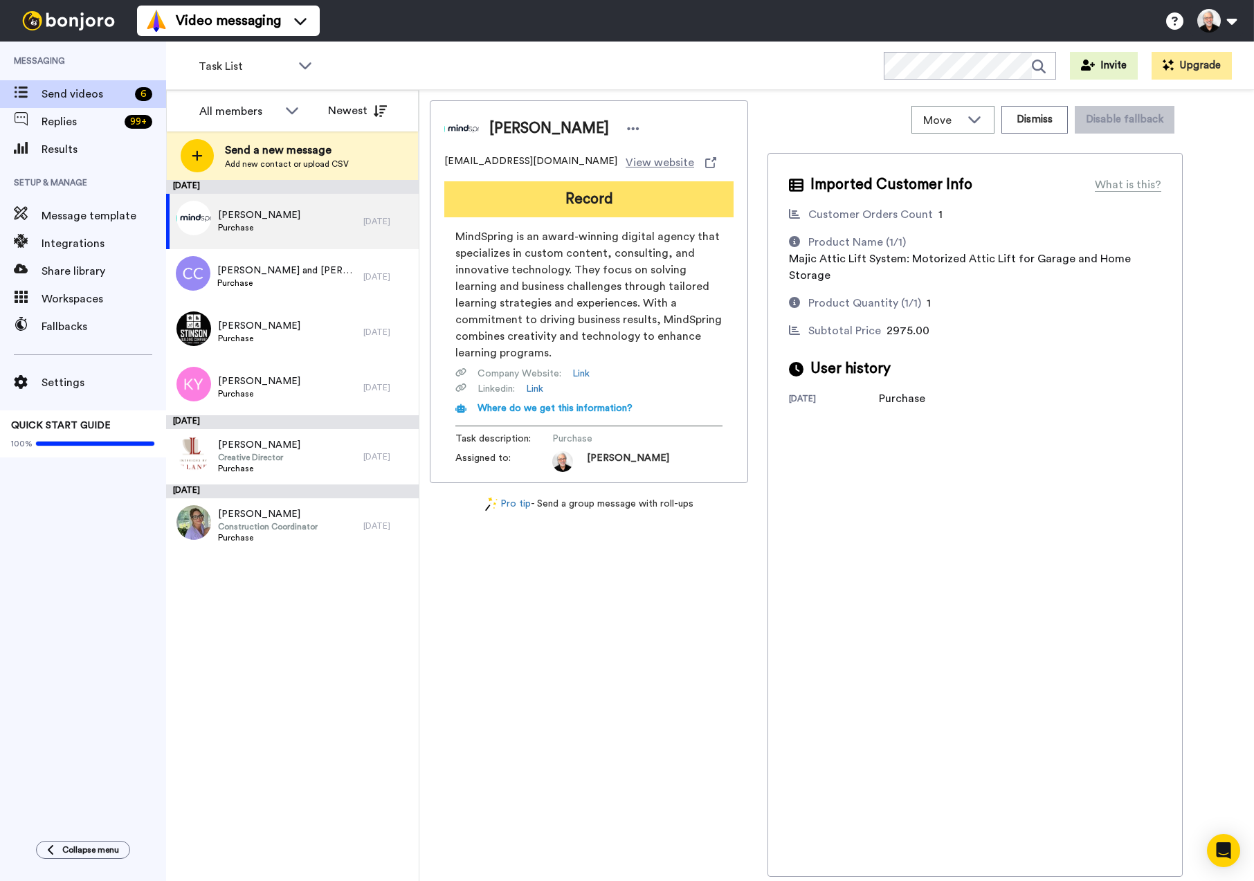
click at [560, 200] on button "Record" at bounding box center [588, 199] width 289 height 36
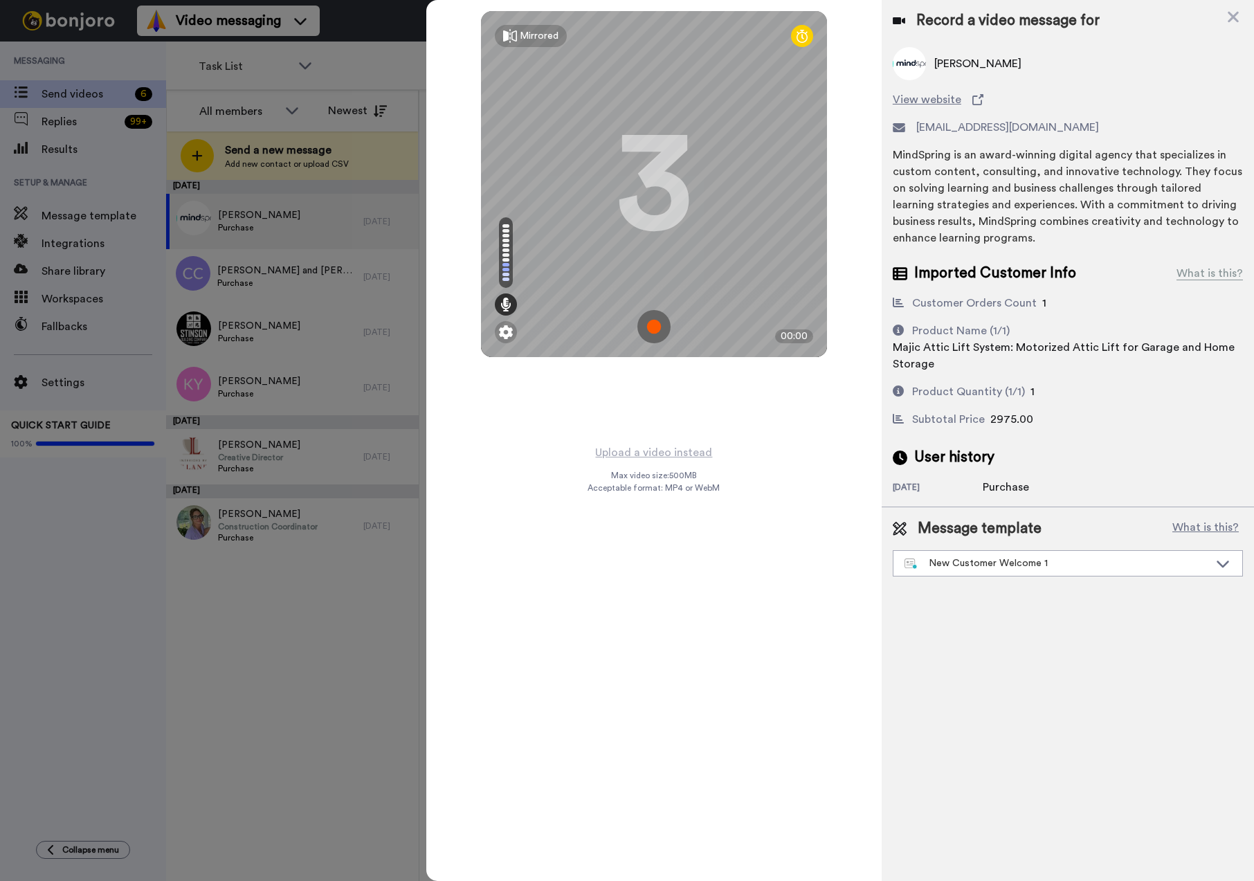
click at [651, 325] on img at bounding box center [653, 326] width 33 height 33
click at [656, 326] on img at bounding box center [653, 326] width 33 height 33
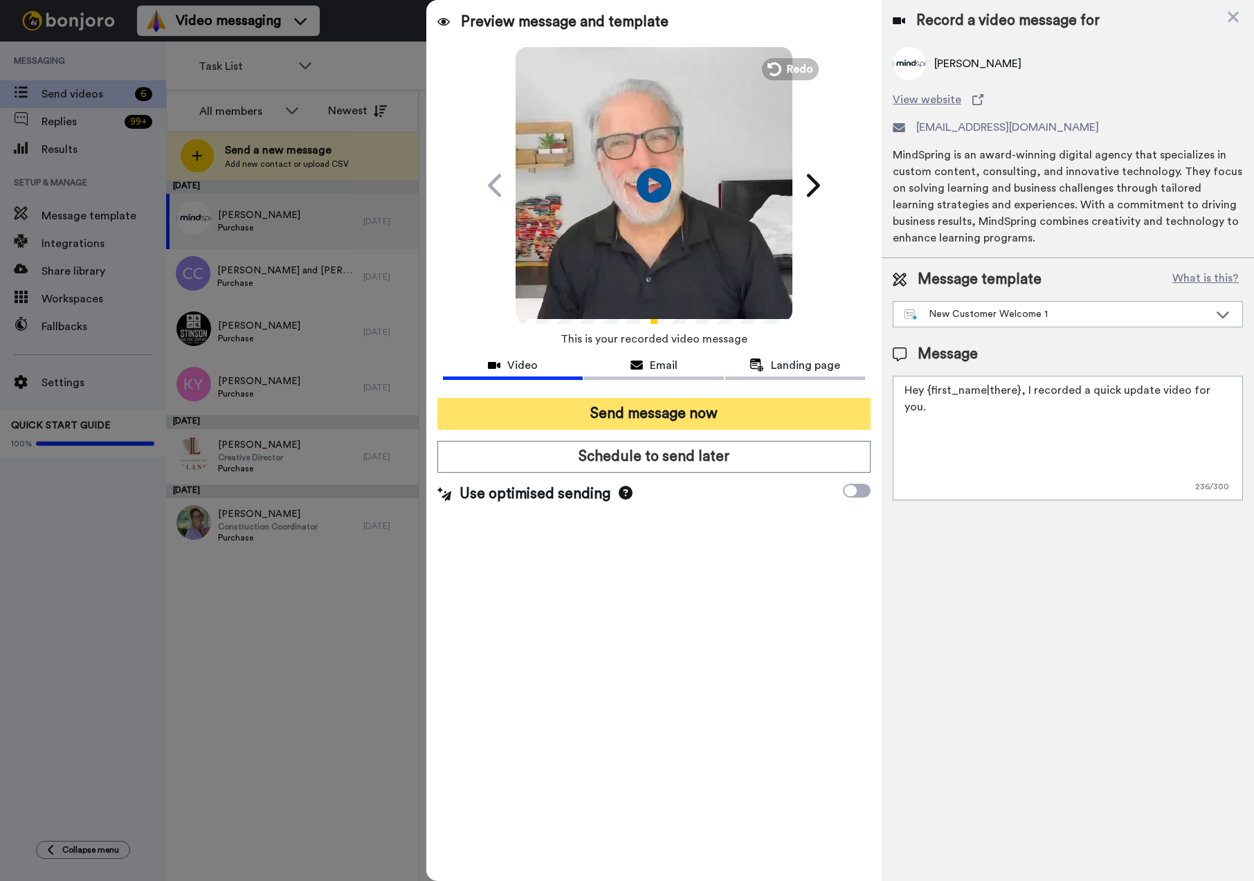
click at [633, 417] on button "Send message now" at bounding box center [653, 414] width 433 height 32
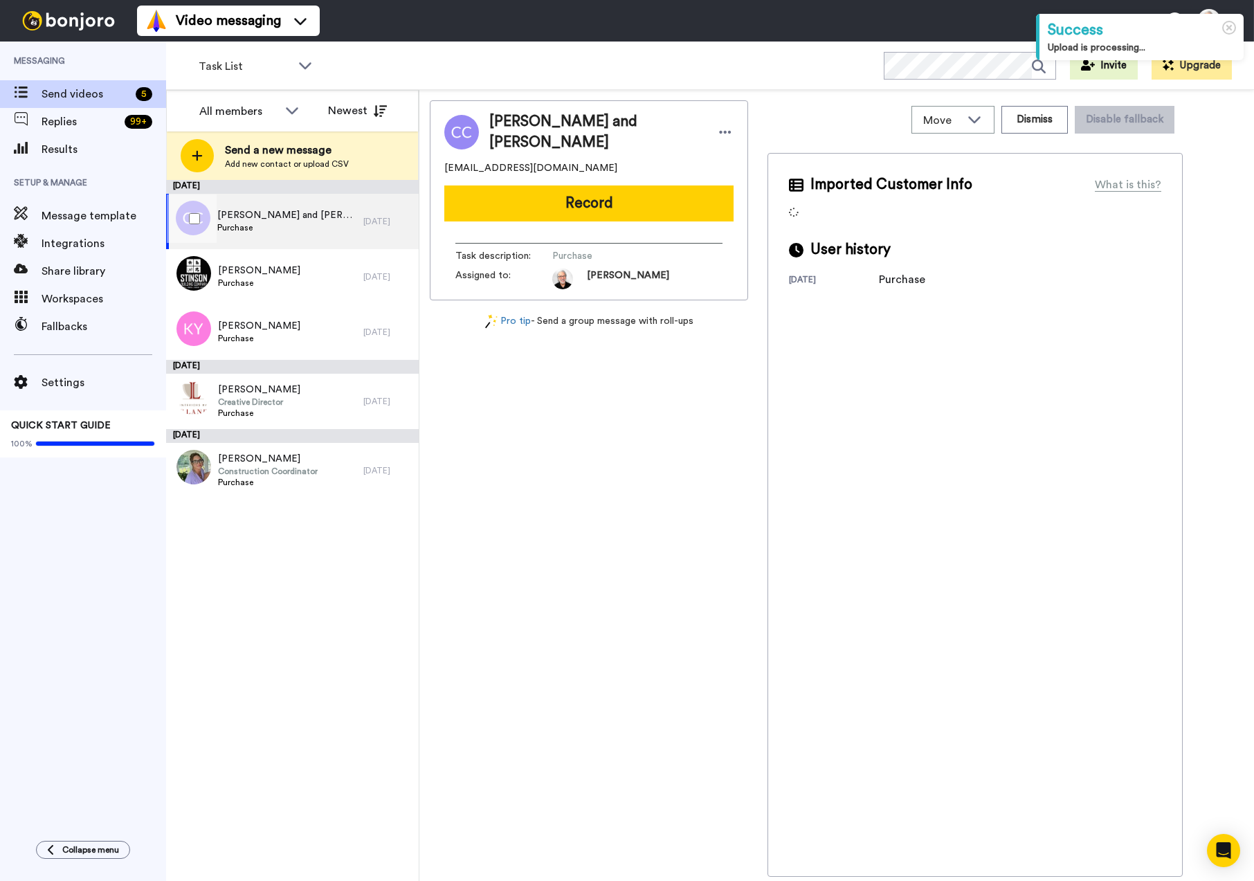
click at [271, 221] on span "[PERSON_NAME] and [PERSON_NAME]" at bounding box center [286, 215] width 139 height 14
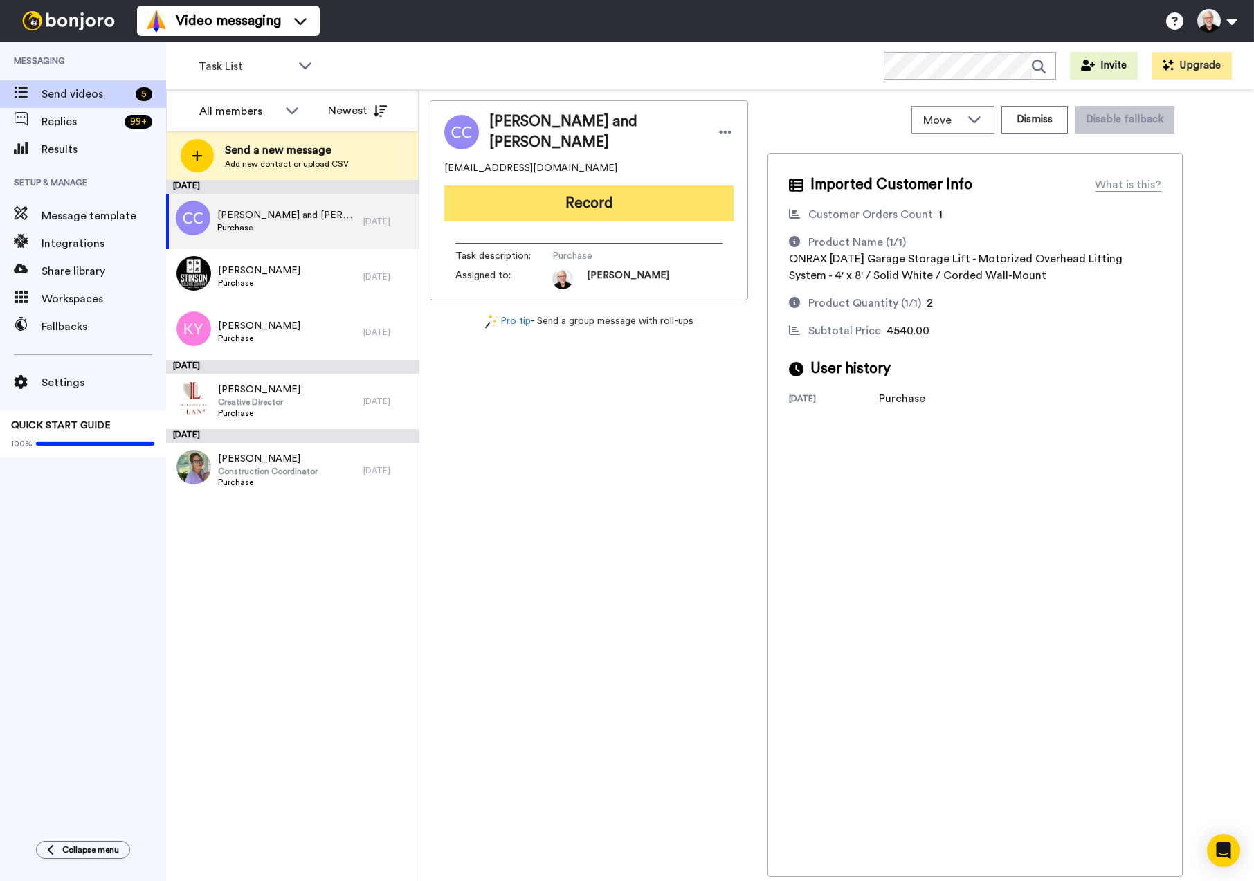
click at [578, 196] on button "Record" at bounding box center [588, 203] width 289 height 36
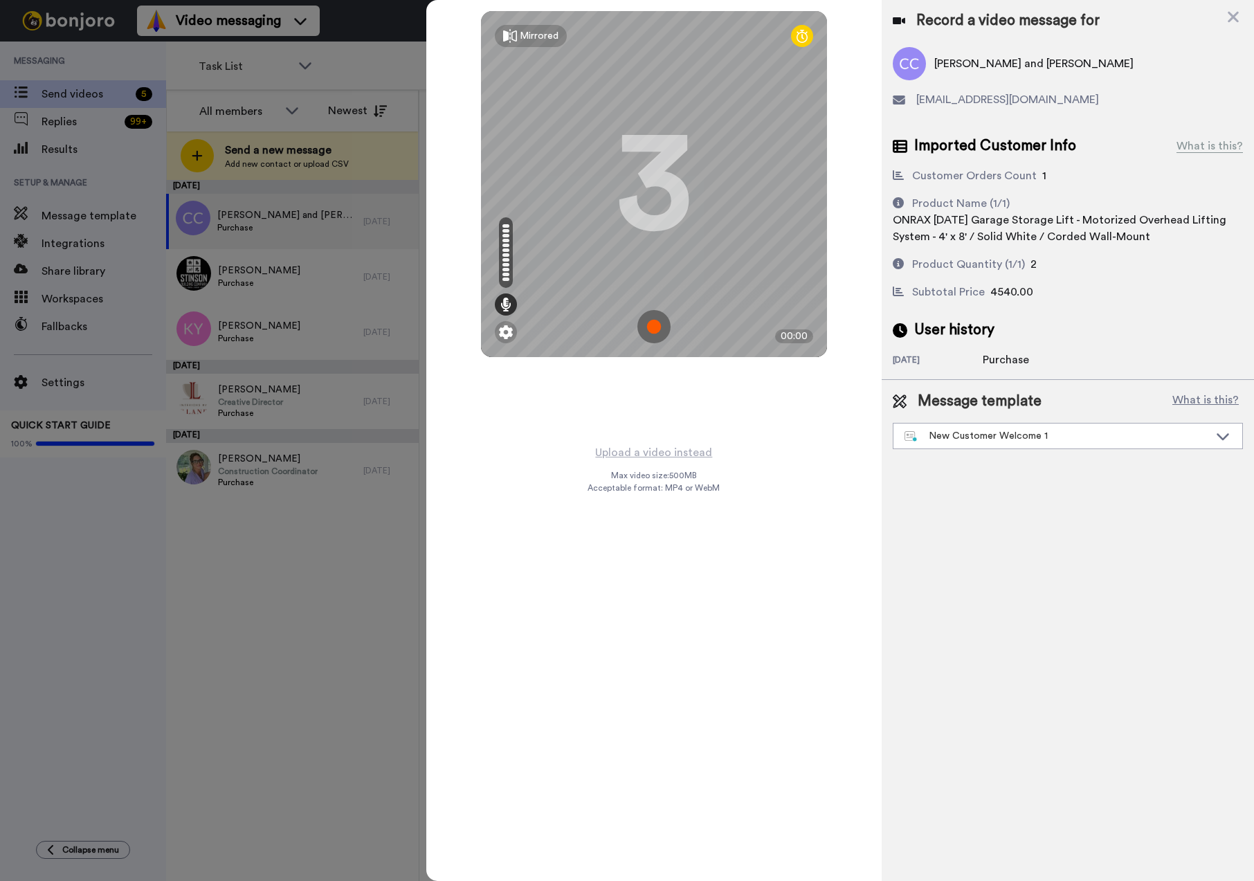
click at [656, 329] on img at bounding box center [653, 326] width 33 height 33
click at [653, 321] on img at bounding box center [653, 326] width 33 height 33
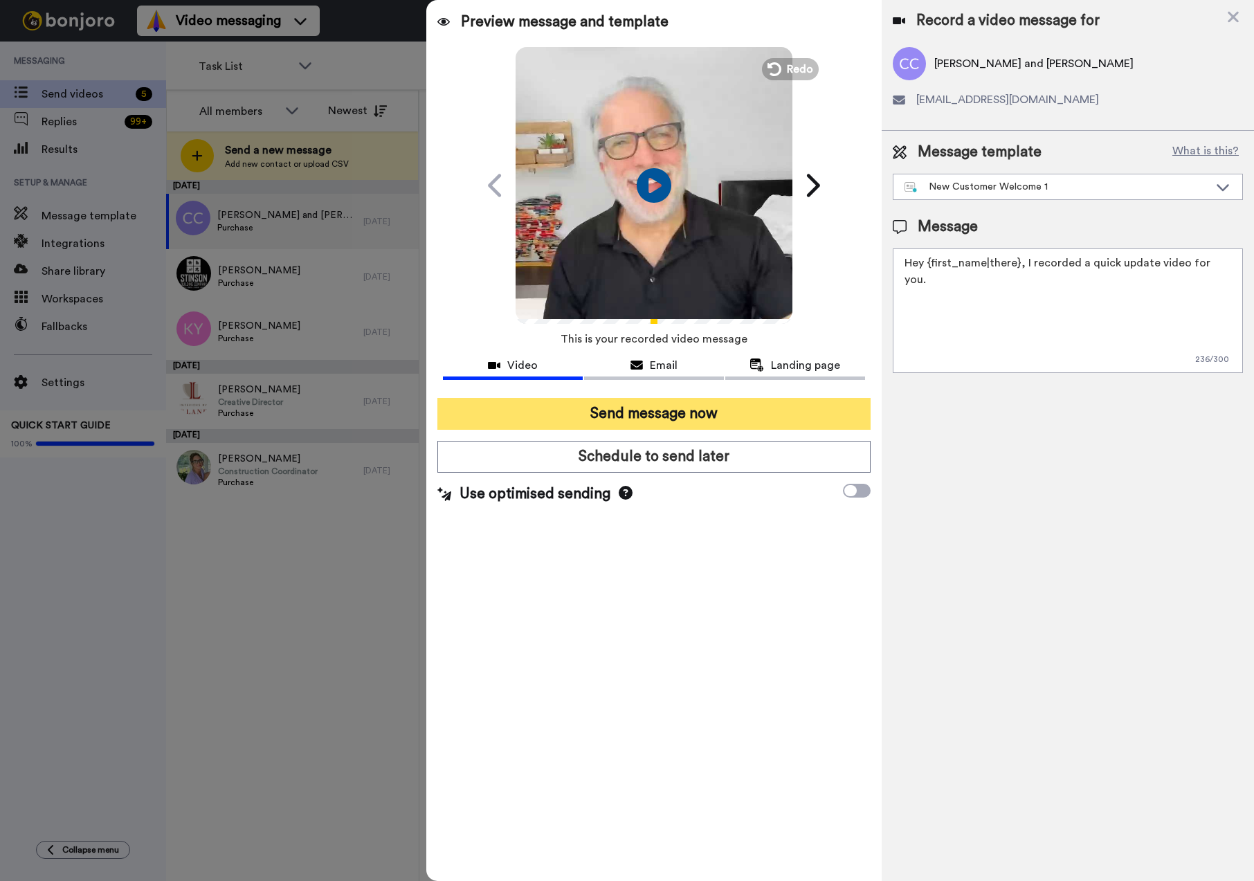
click at [677, 415] on button "Send message now" at bounding box center [653, 414] width 433 height 32
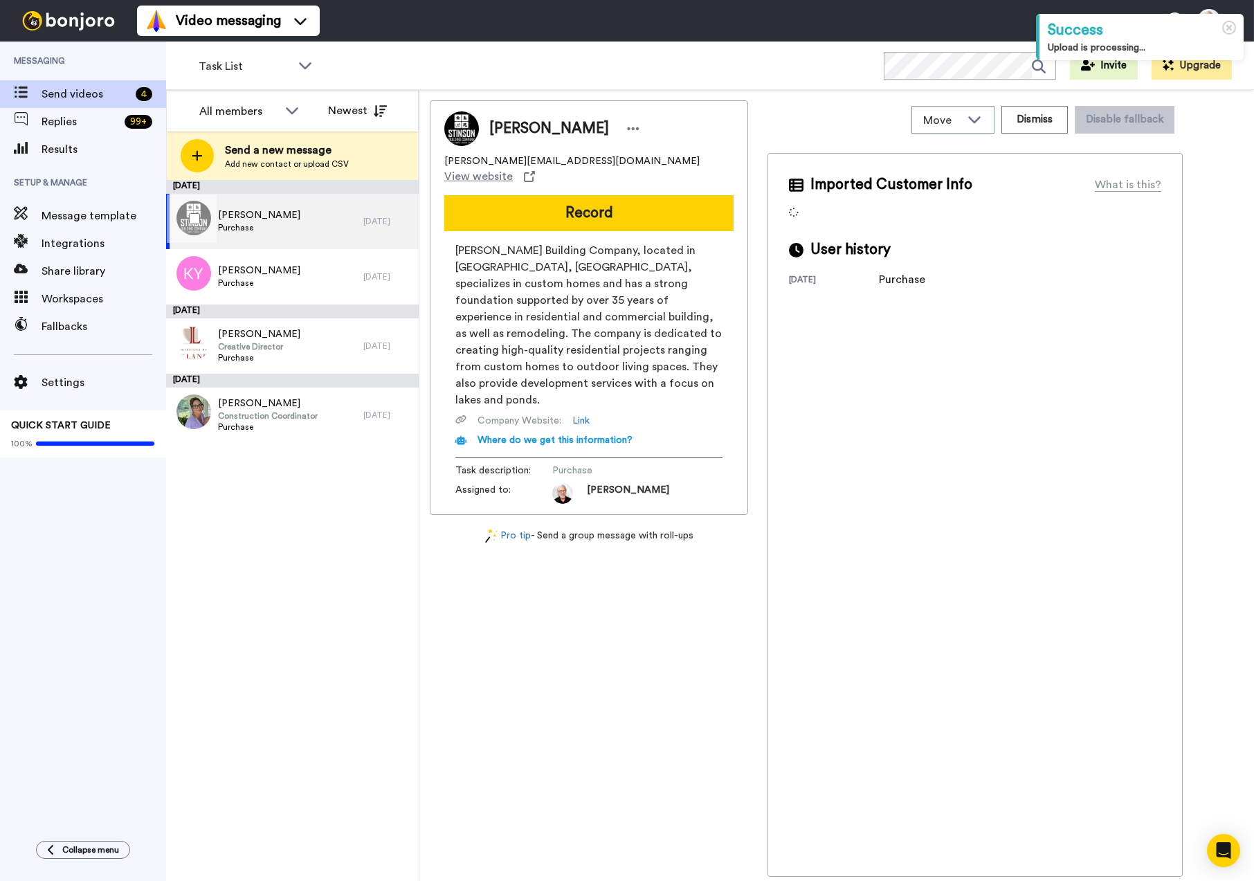
click at [290, 226] on div "[PERSON_NAME] Purchase" at bounding box center [264, 221] width 197 height 55
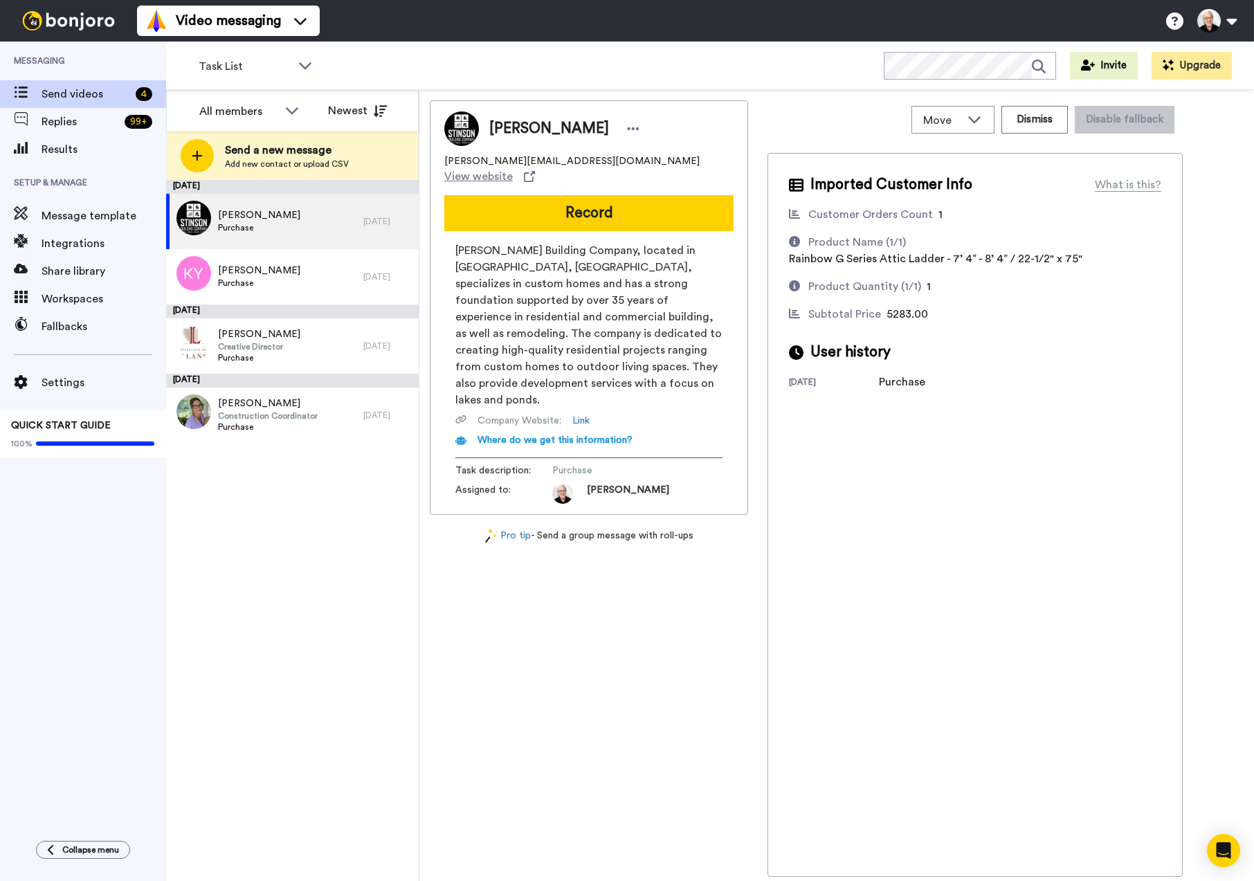
click at [572, 199] on button "Record" at bounding box center [588, 213] width 289 height 36
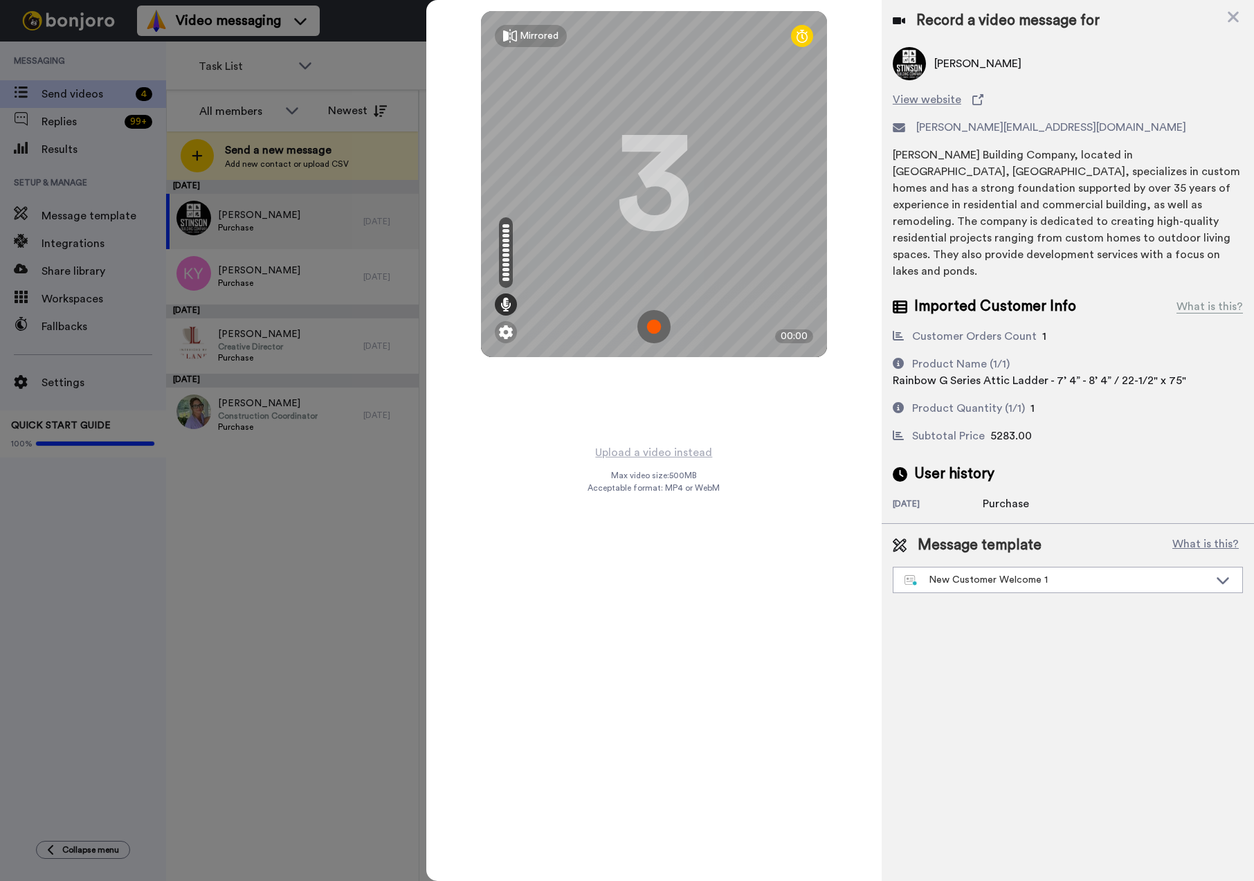
click at [651, 327] on img at bounding box center [653, 326] width 33 height 33
click at [662, 322] on img at bounding box center [653, 326] width 33 height 33
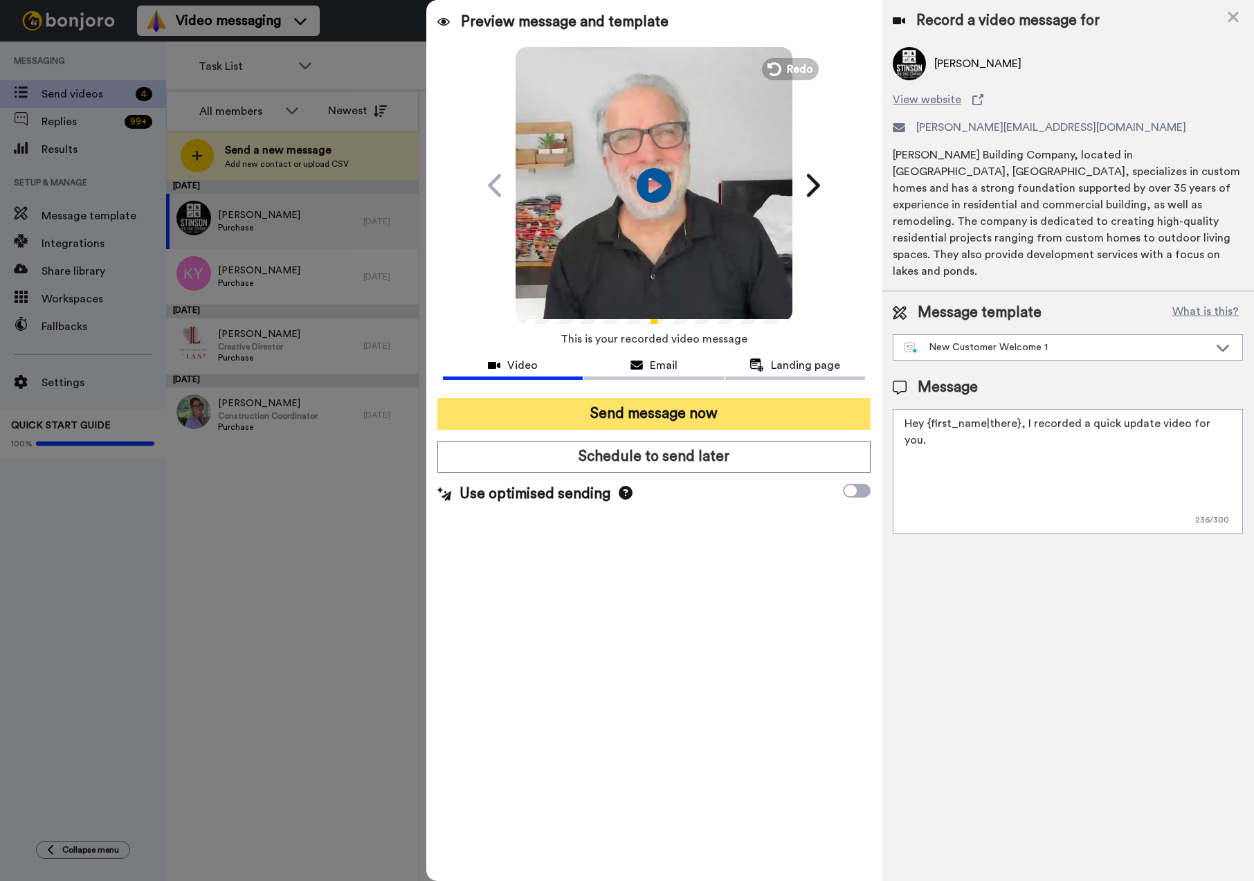
click at [673, 415] on button "Send message now" at bounding box center [653, 414] width 433 height 32
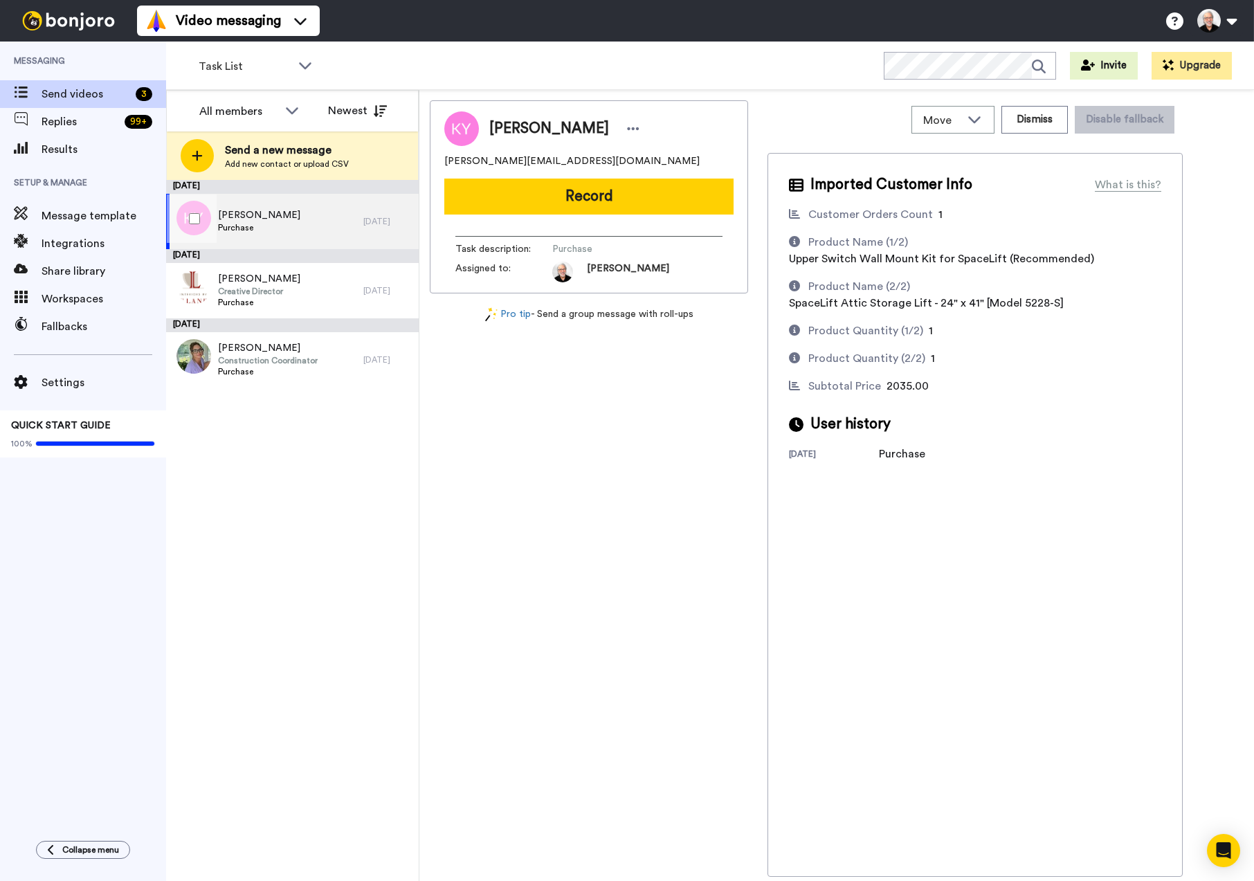
click at [254, 219] on span "Kyle Younkers" at bounding box center [259, 215] width 82 height 14
click at [562, 199] on button "Record" at bounding box center [588, 197] width 289 height 36
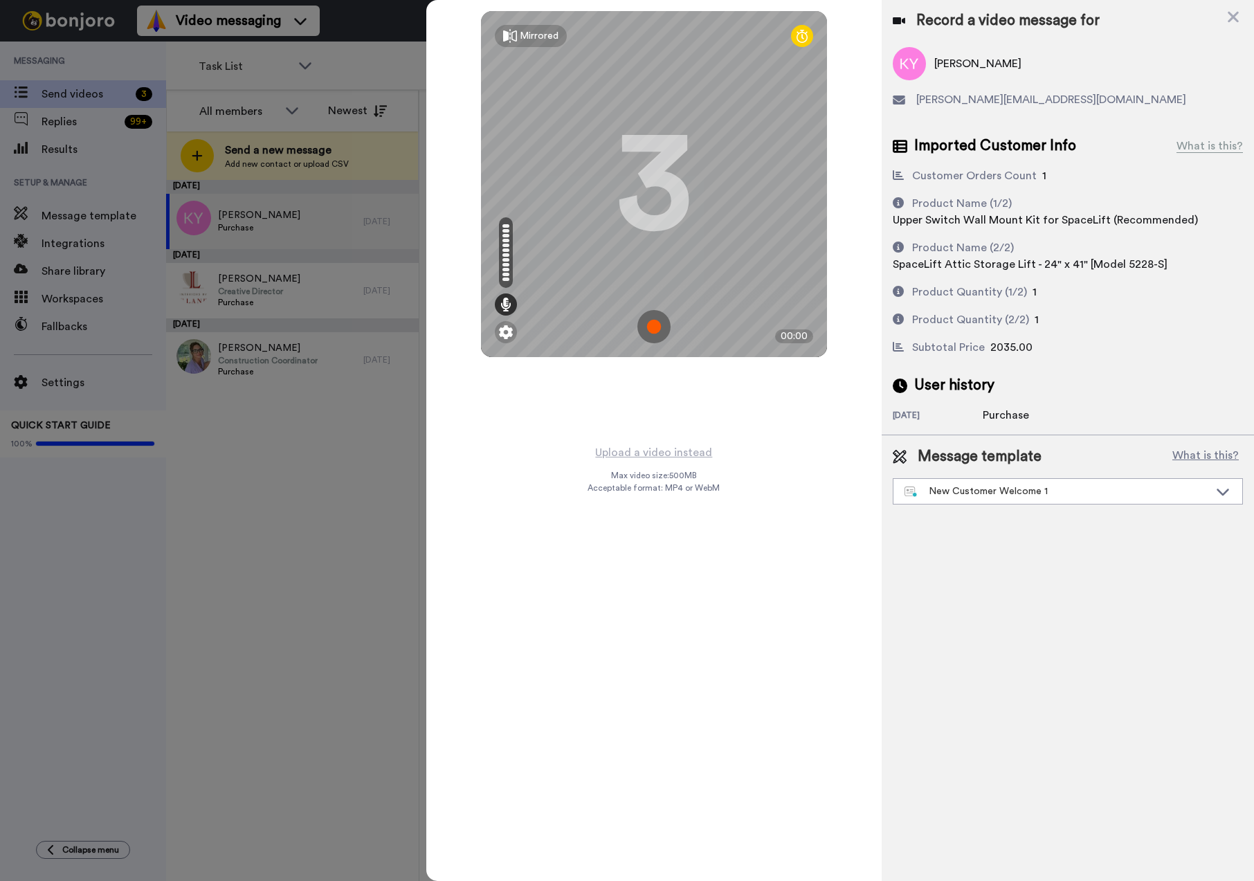
click at [660, 321] on img at bounding box center [653, 326] width 33 height 33
click at [656, 325] on img at bounding box center [653, 326] width 33 height 33
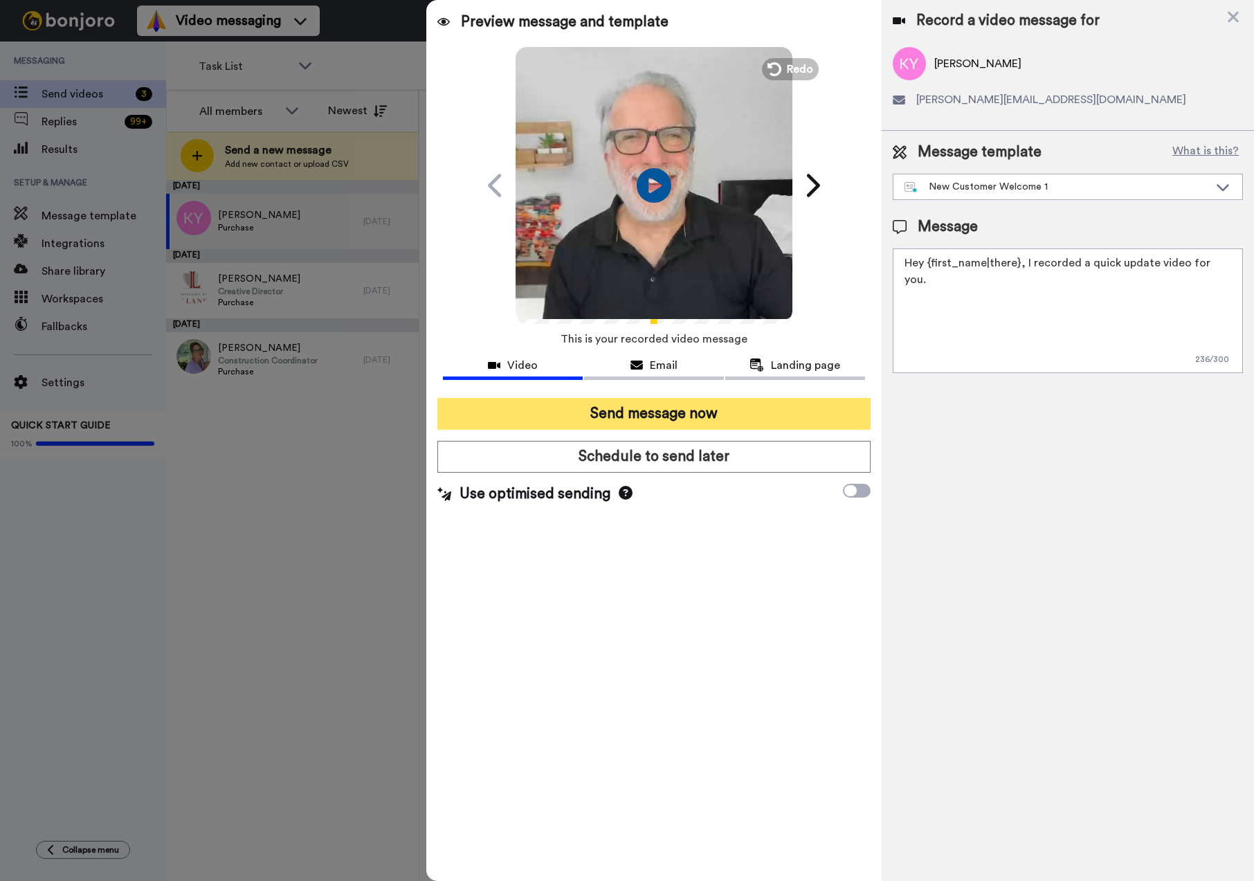
click at [644, 420] on button "Send message now" at bounding box center [653, 414] width 433 height 32
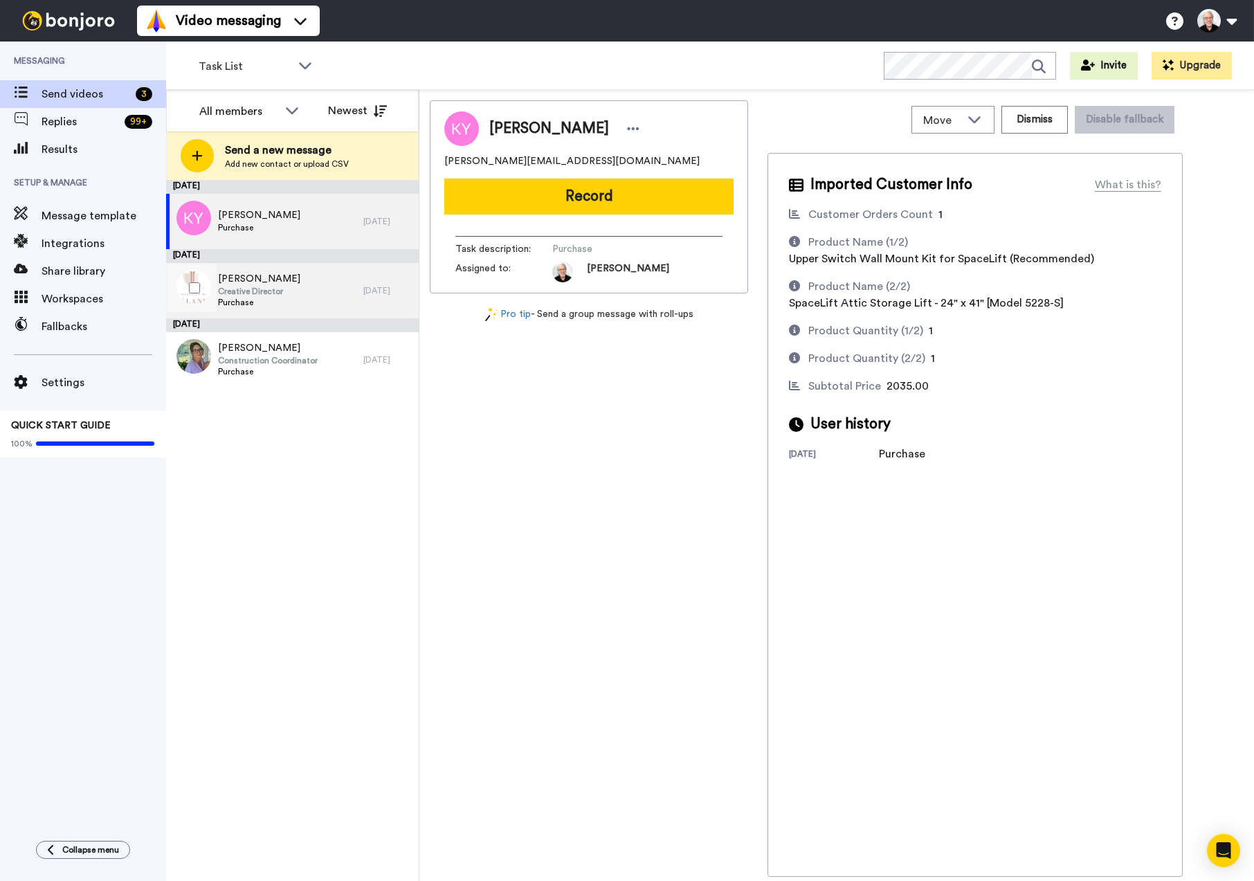
click at [304, 287] on div "Daniel Landa Creative Director Purchase" at bounding box center [264, 290] width 197 height 55
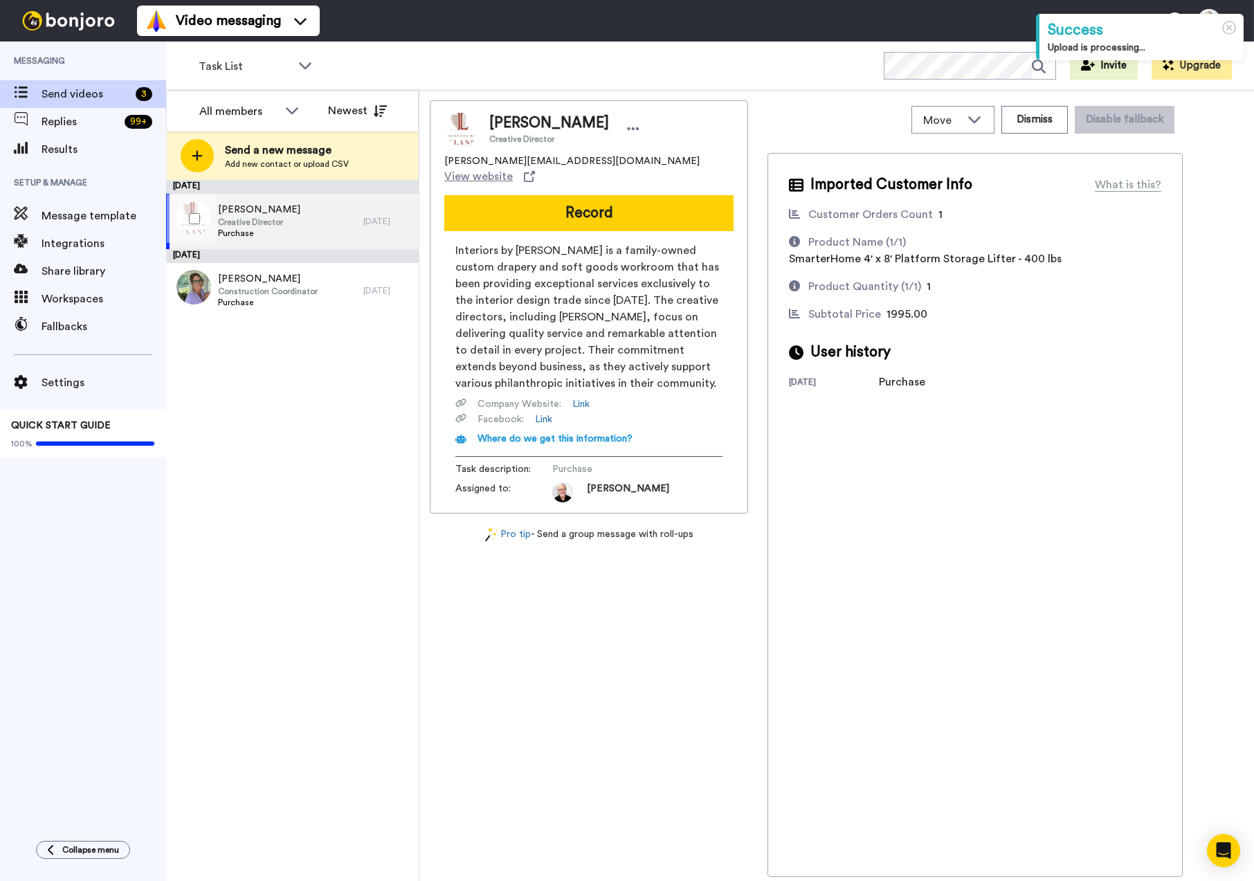
click at [256, 213] on span "[PERSON_NAME]" at bounding box center [259, 210] width 82 height 14
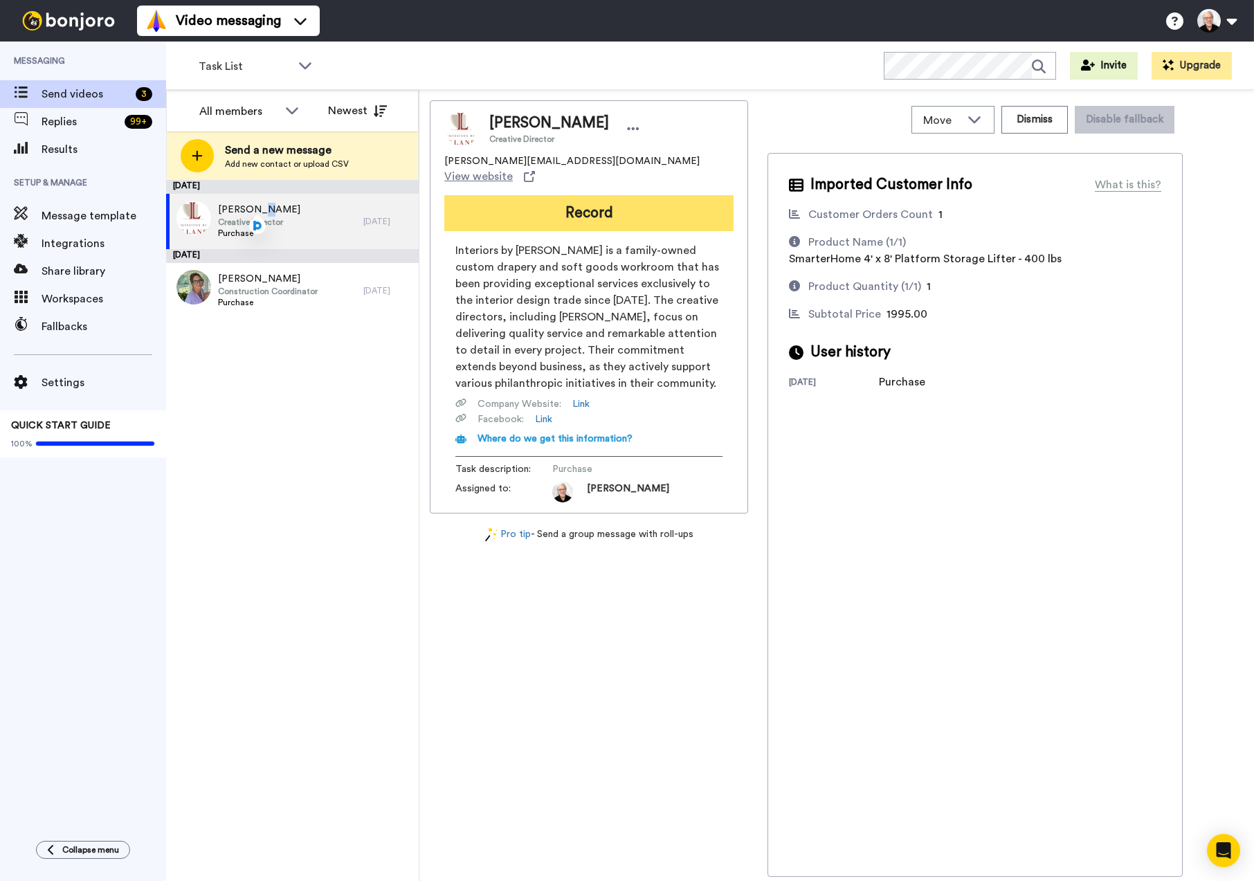
click at [606, 198] on button "Record" at bounding box center [588, 213] width 289 height 36
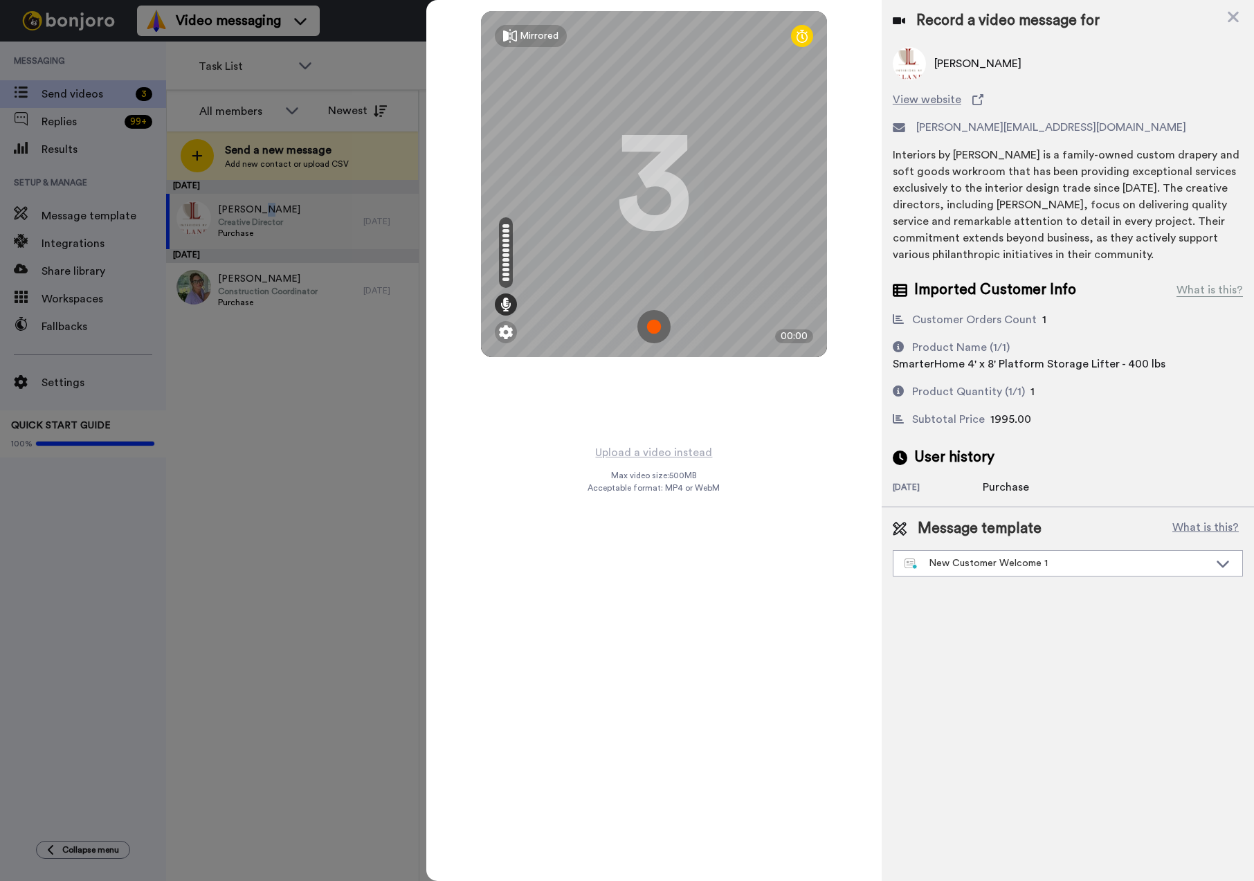
click at [655, 329] on img at bounding box center [653, 326] width 33 height 33
click at [657, 326] on img at bounding box center [653, 326] width 33 height 33
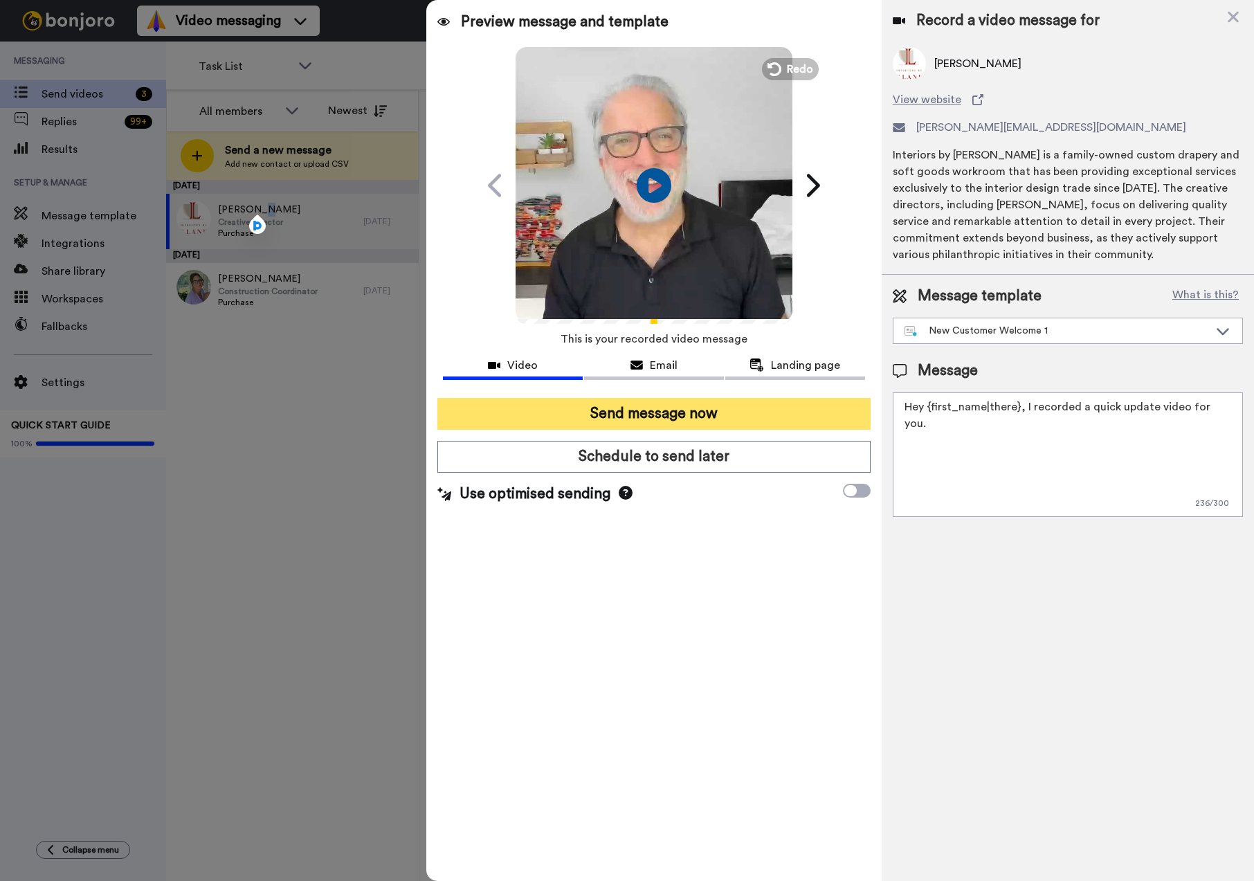
click at [698, 411] on button "Send message now" at bounding box center [653, 414] width 433 height 32
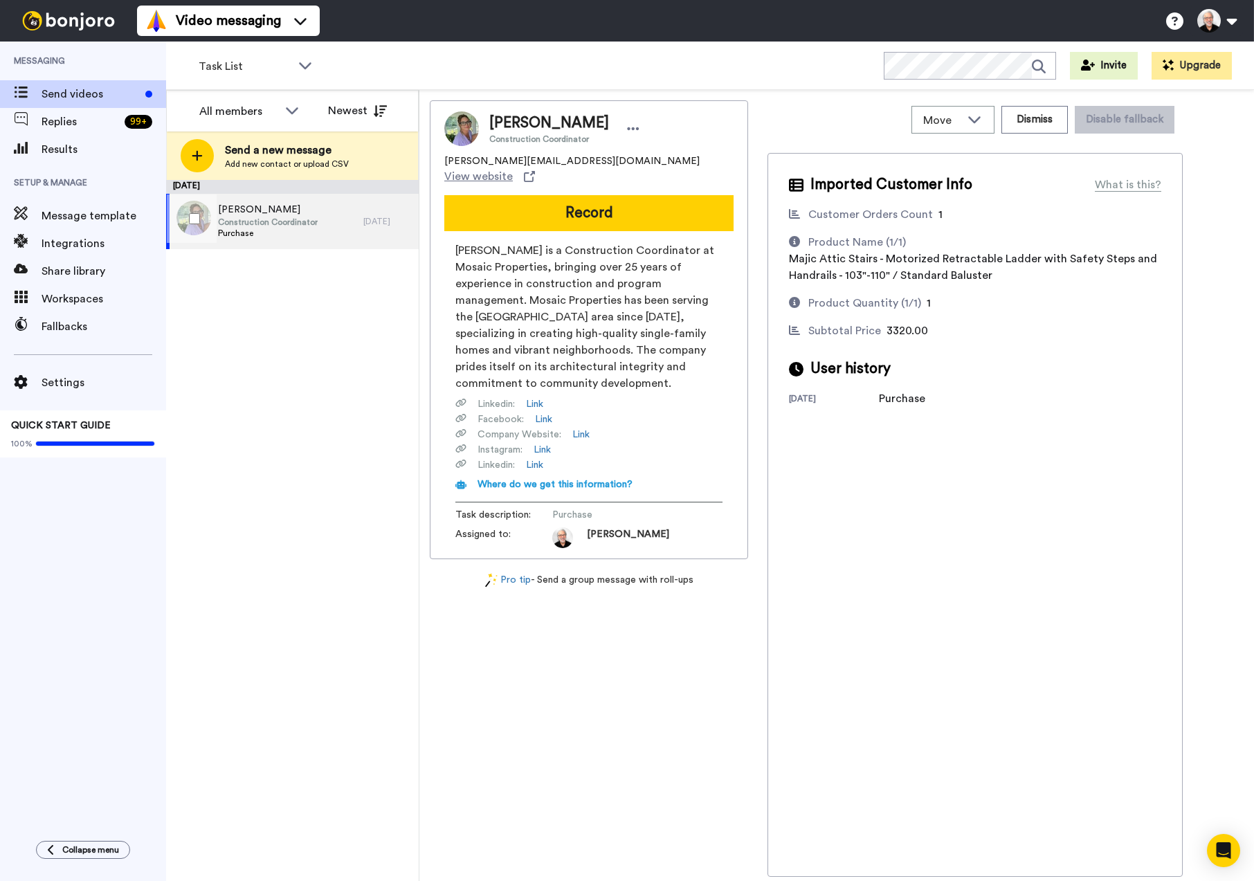
click at [235, 212] on span "[PERSON_NAME]" at bounding box center [268, 210] width 100 height 14
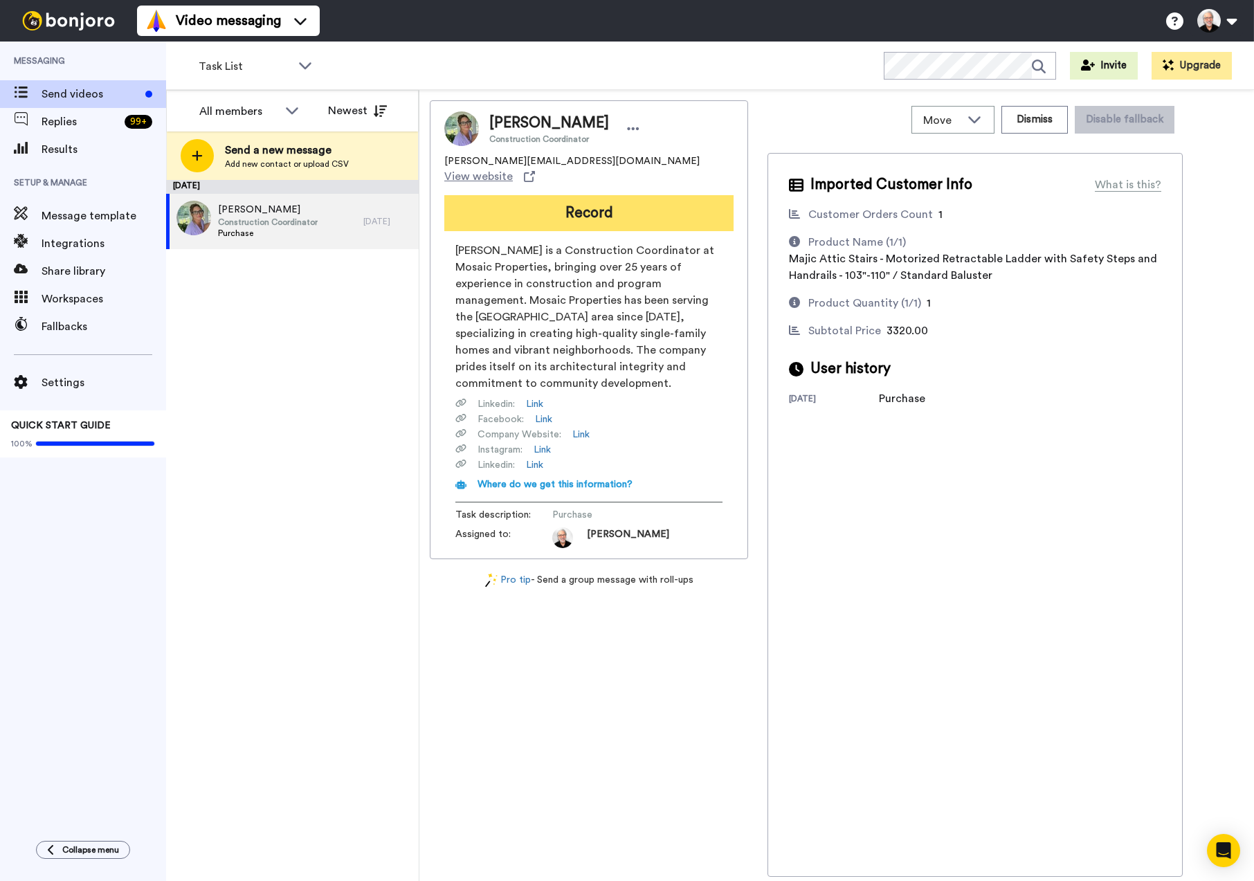
click at [635, 199] on button "Record" at bounding box center [588, 213] width 289 height 36
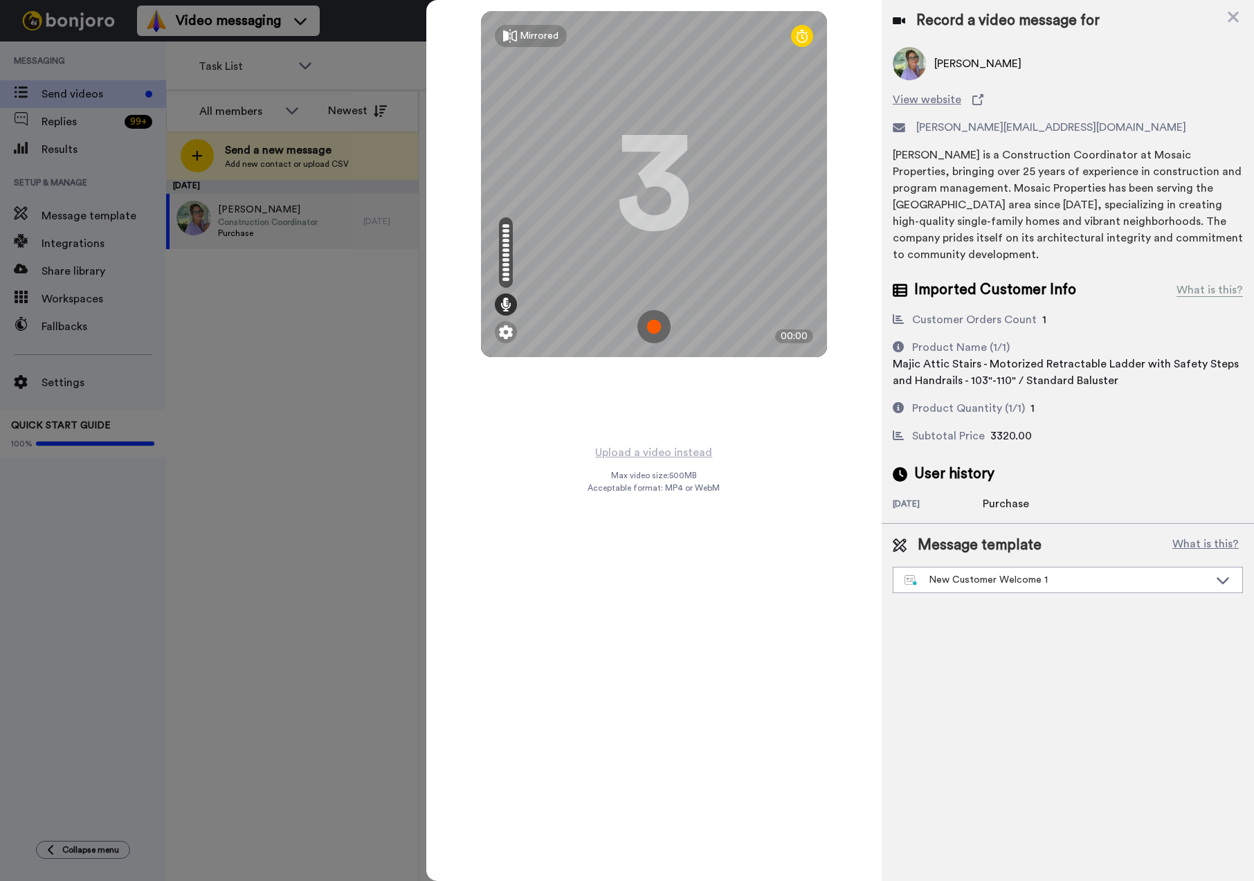
click at [654, 320] on img at bounding box center [653, 326] width 33 height 33
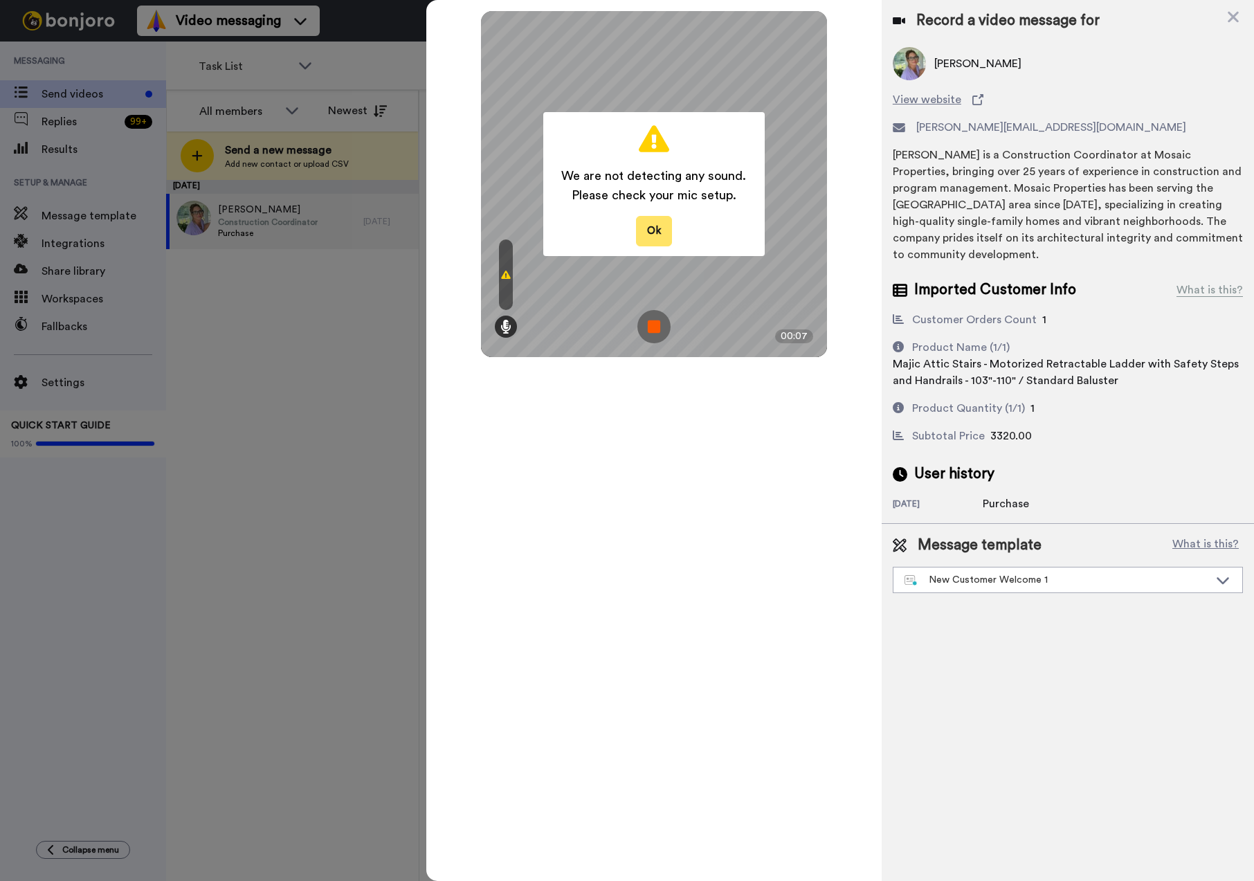
click at [648, 237] on button "Ok" at bounding box center [654, 231] width 36 height 30
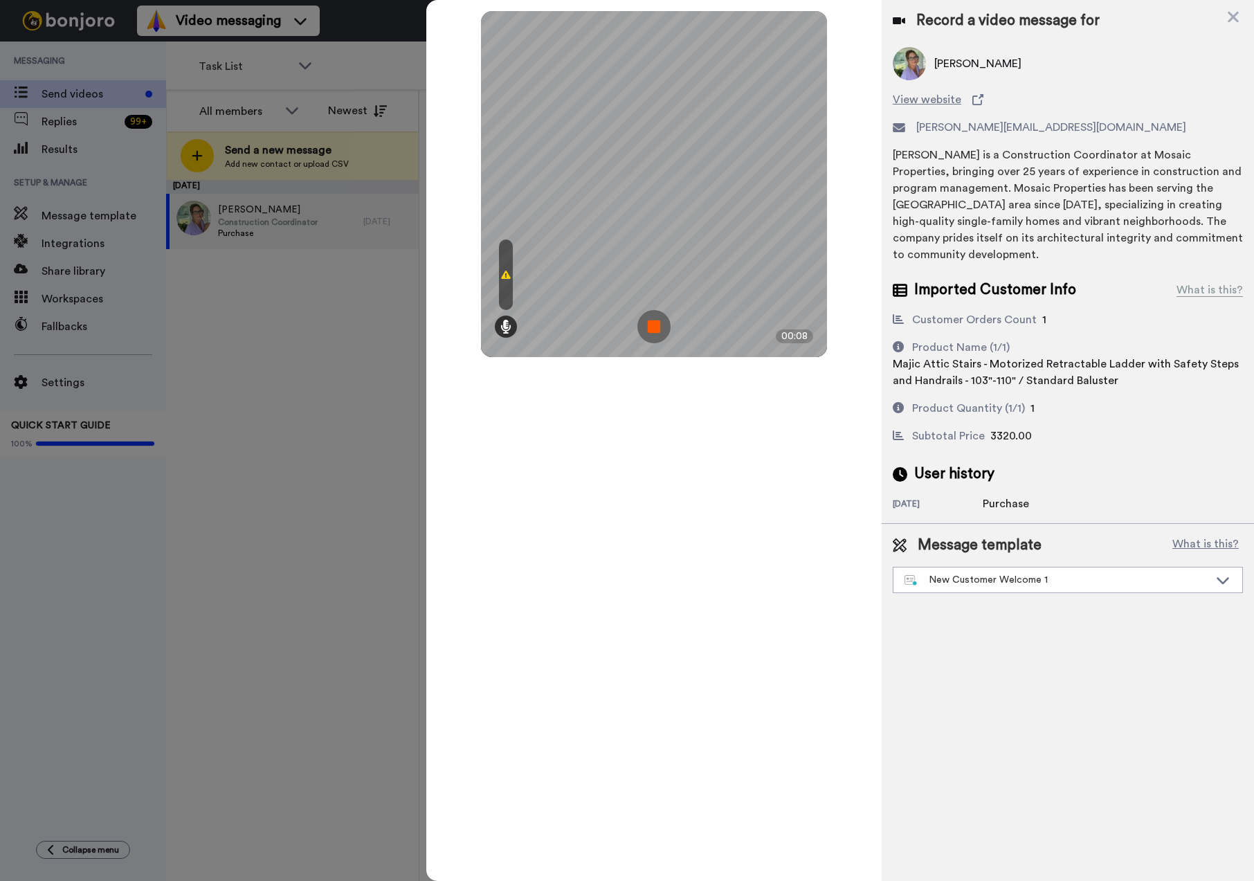
click at [653, 329] on img at bounding box center [653, 326] width 33 height 33
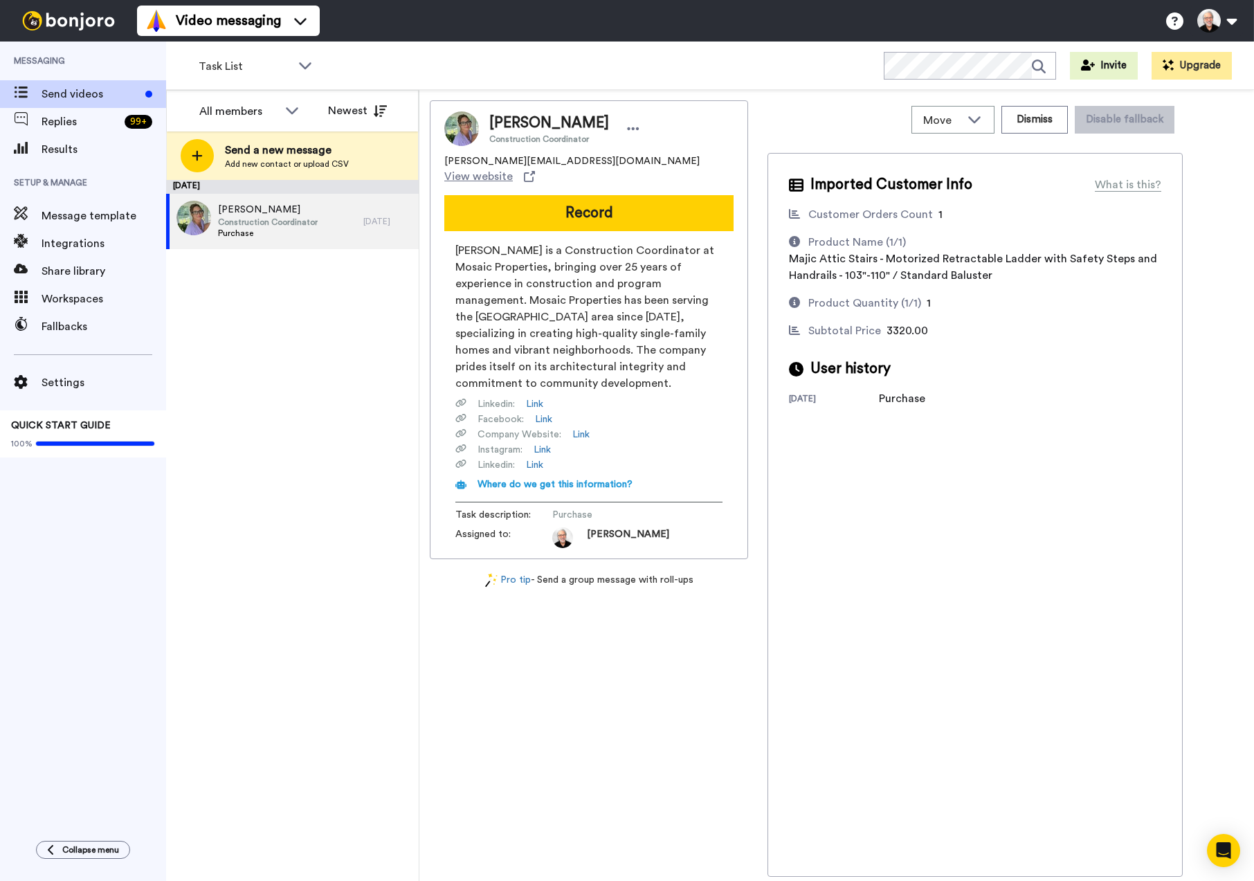
click at [236, 418] on div "[DATE] [PERSON_NAME] Construction Coordinator Purchase [DATE]" at bounding box center [292, 530] width 253 height 701
click at [493, 14] on div "Video messaging Switch to Video messaging Testimonials Try me for free! Setting…" at bounding box center [695, 21] width 1117 height 42
